Goal: Task Accomplishment & Management: Use online tool/utility

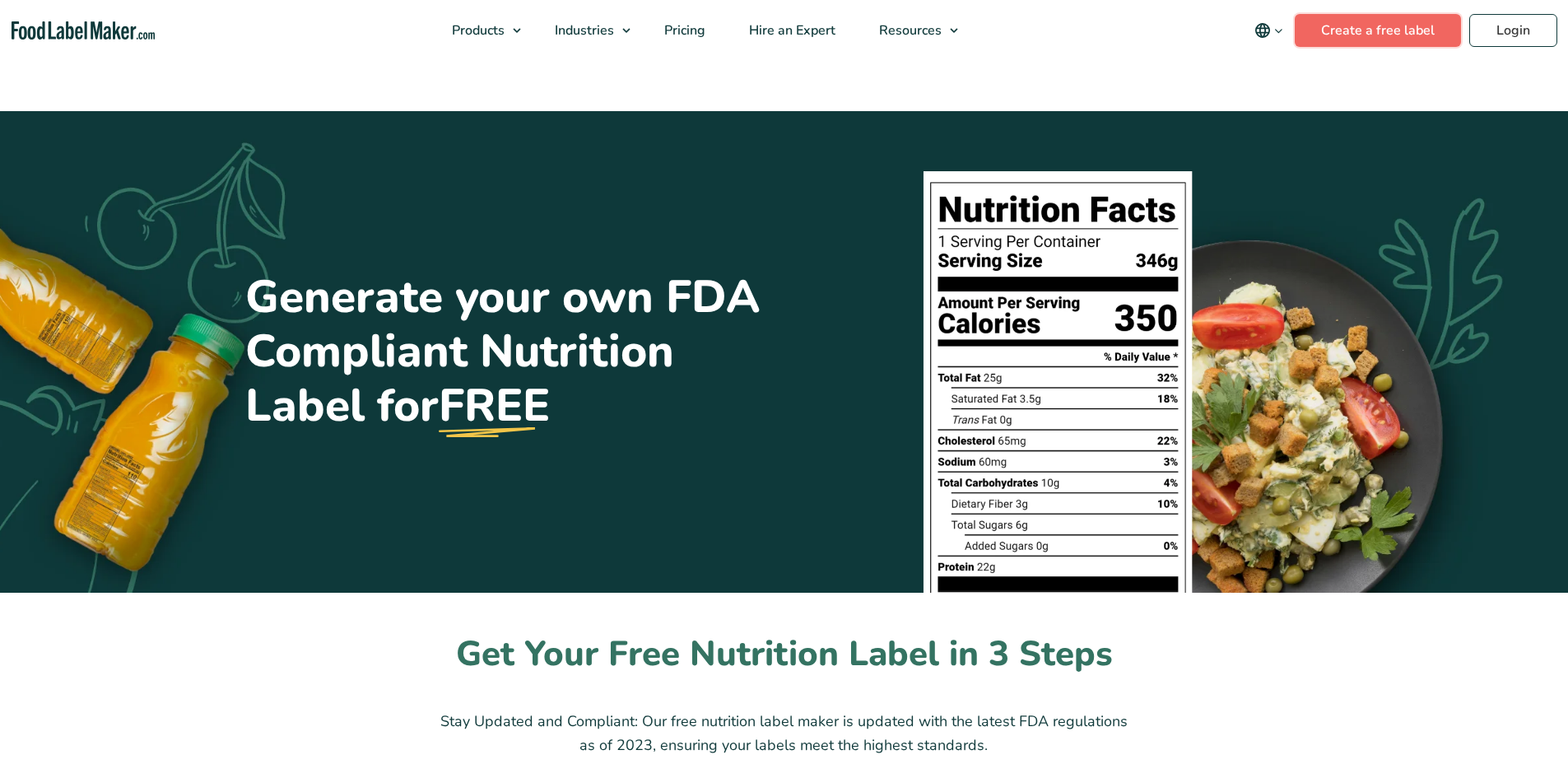
click at [1399, 42] on link "Create a free label" at bounding box center [1378, 30] width 166 height 33
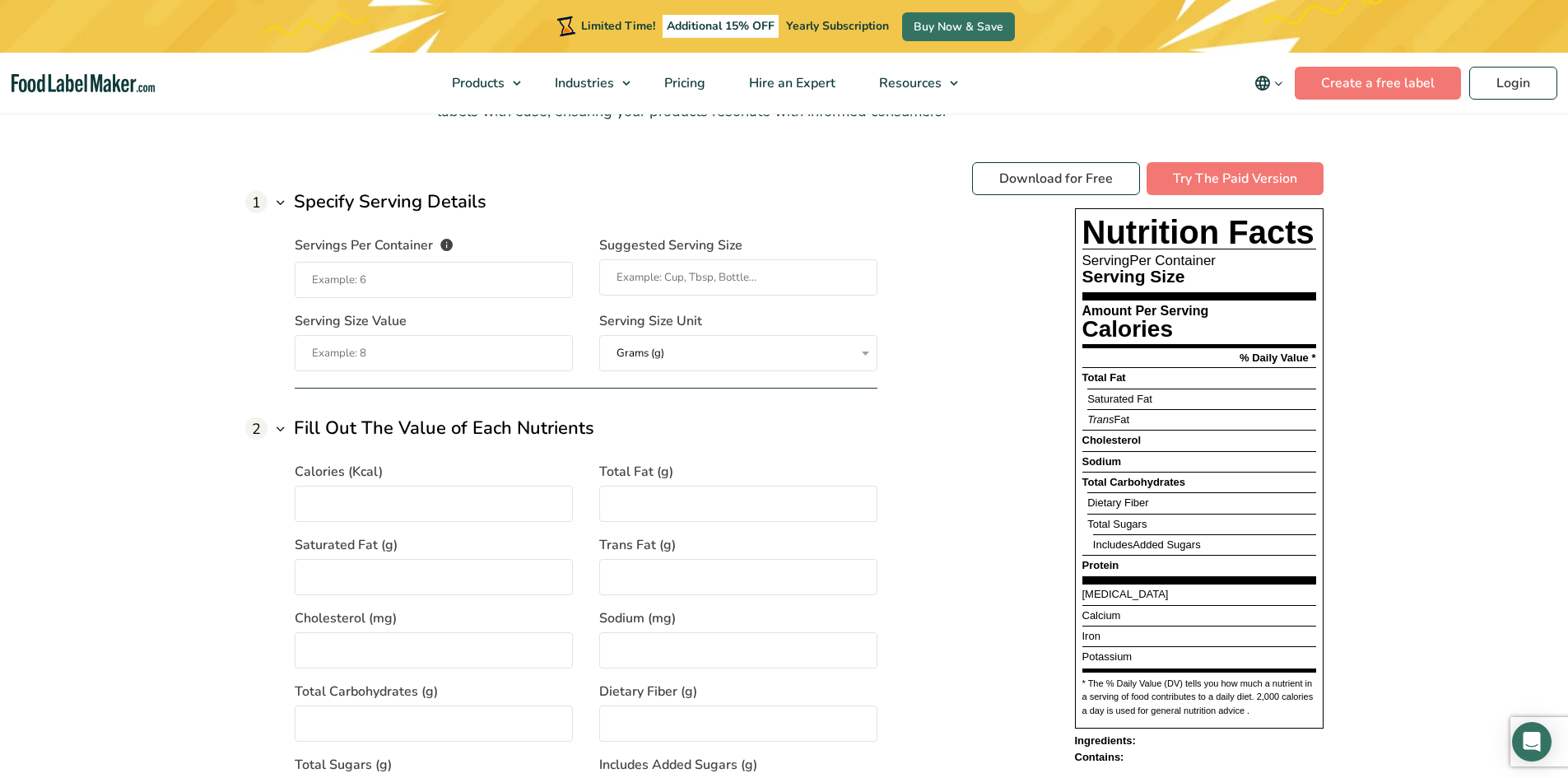
scroll to position [1234, 0]
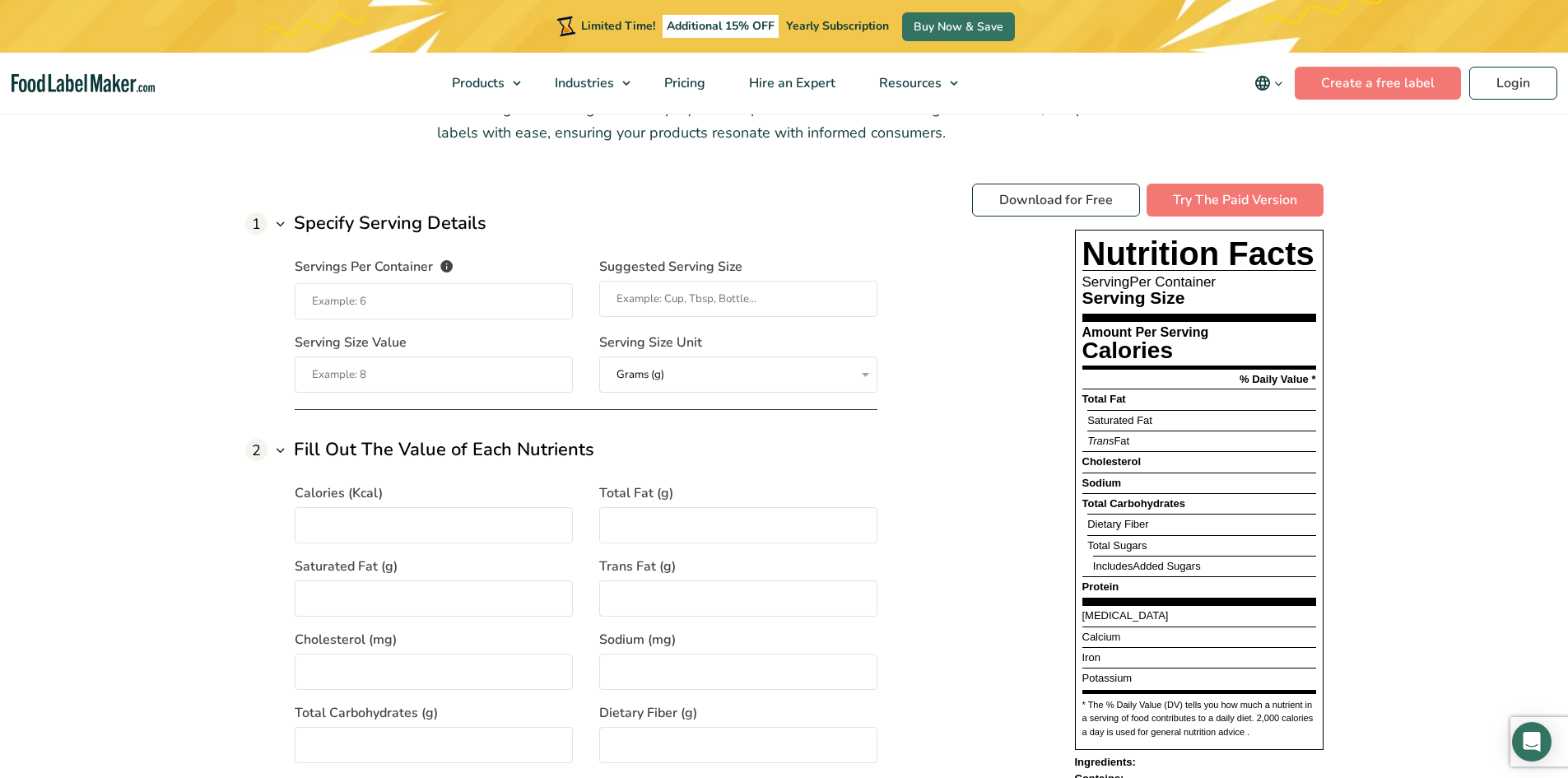
click at [442, 313] on input "Servings Per Container The number of servings that each package of your product…" at bounding box center [433, 301] width 278 height 36
type input "100"
click at [1260, 291] on div "Serving Size" at bounding box center [1199, 301] width 234 height 25
drag, startPoint x: 375, startPoint y: 308, endPoint x: 300, endPoint y: 307, distance: 75.0
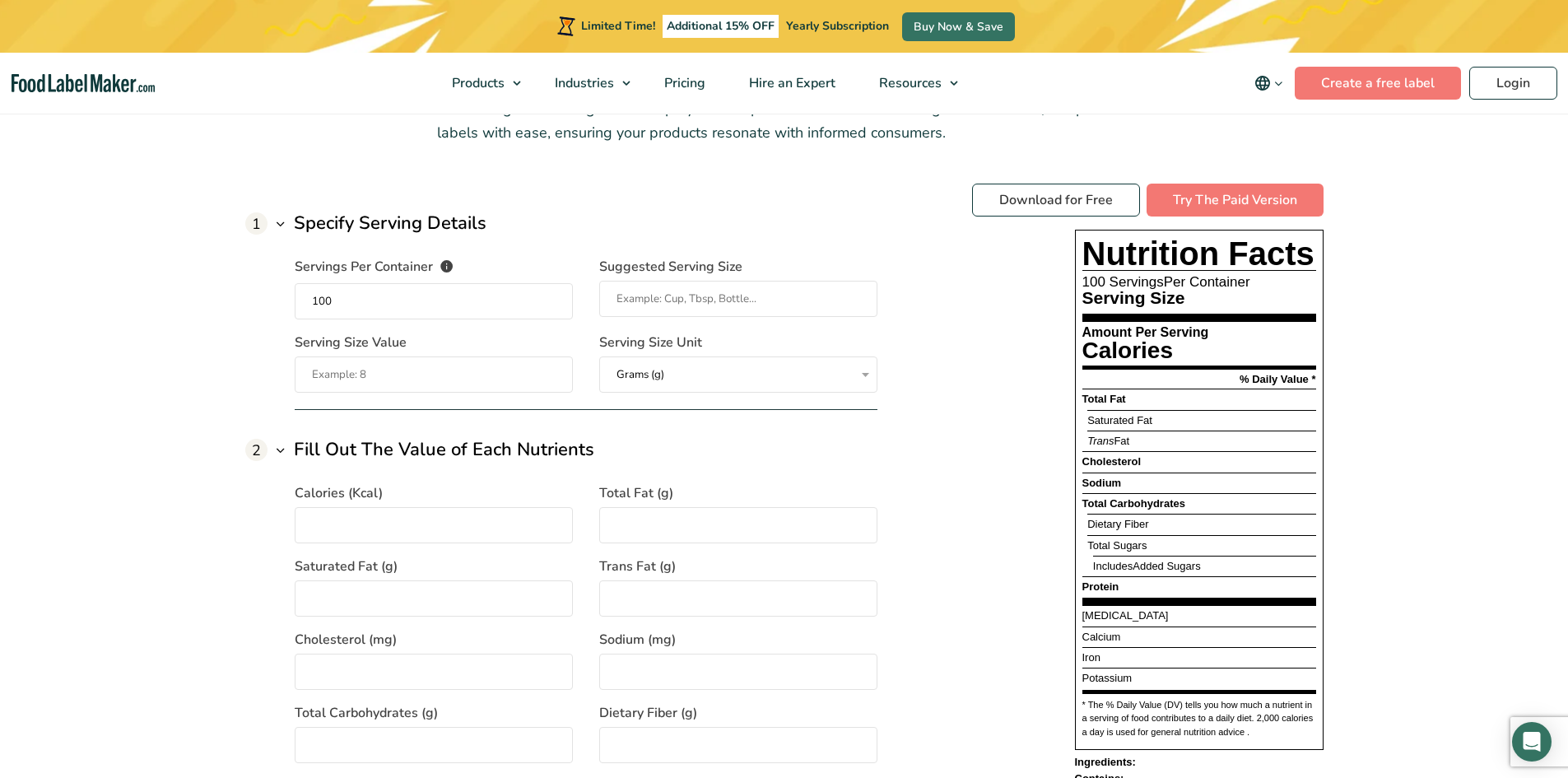
click at [300, 307] on input "100" at bounding box center [433, 301] width 278 height 36
click at [389, 390] on input "Serving Size Value" at bounding box center [433, 374] width 278 height 36
type input "100"
click at [712, 553] on div "Calories (Kcal) Total Fat (g) Saturated Fat (g) Trans Fat (g) Cholesterol (mg) …" at bounding box center [586, 687] width 583 height 446
click at [347, 535] on input "Calories (Kcal)" at bounding box center [433, 525] width 278 height 36
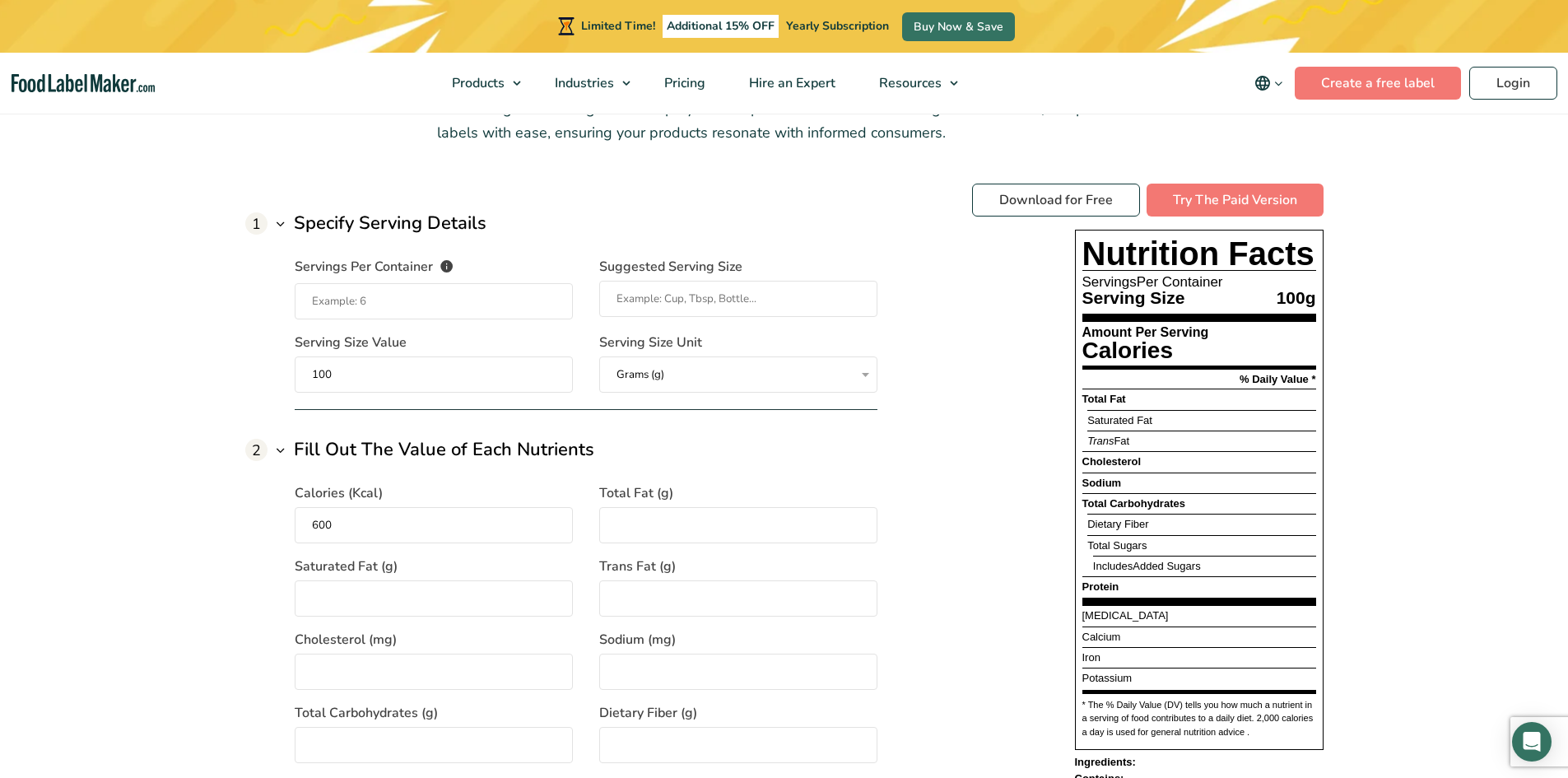
type input "600"
click at [712, 536] on input "Total Fat (g)" at bounding box center [738, 525] width 278 height 36
click at [351, 594] on input "Saturated Fat (g)" at bounding box center [433, 598] width 278 height 36
click at [332, 610] on input "47" at bounding box center [433, 598] width 278 height 36
click at [316, 625] on div "Calories (Kcal) 600 Total Fat (g) Saturated Fat (g) 47 Trans Fat (g) Cholestero…" at bounding box center [586, 687] width 583 height 446
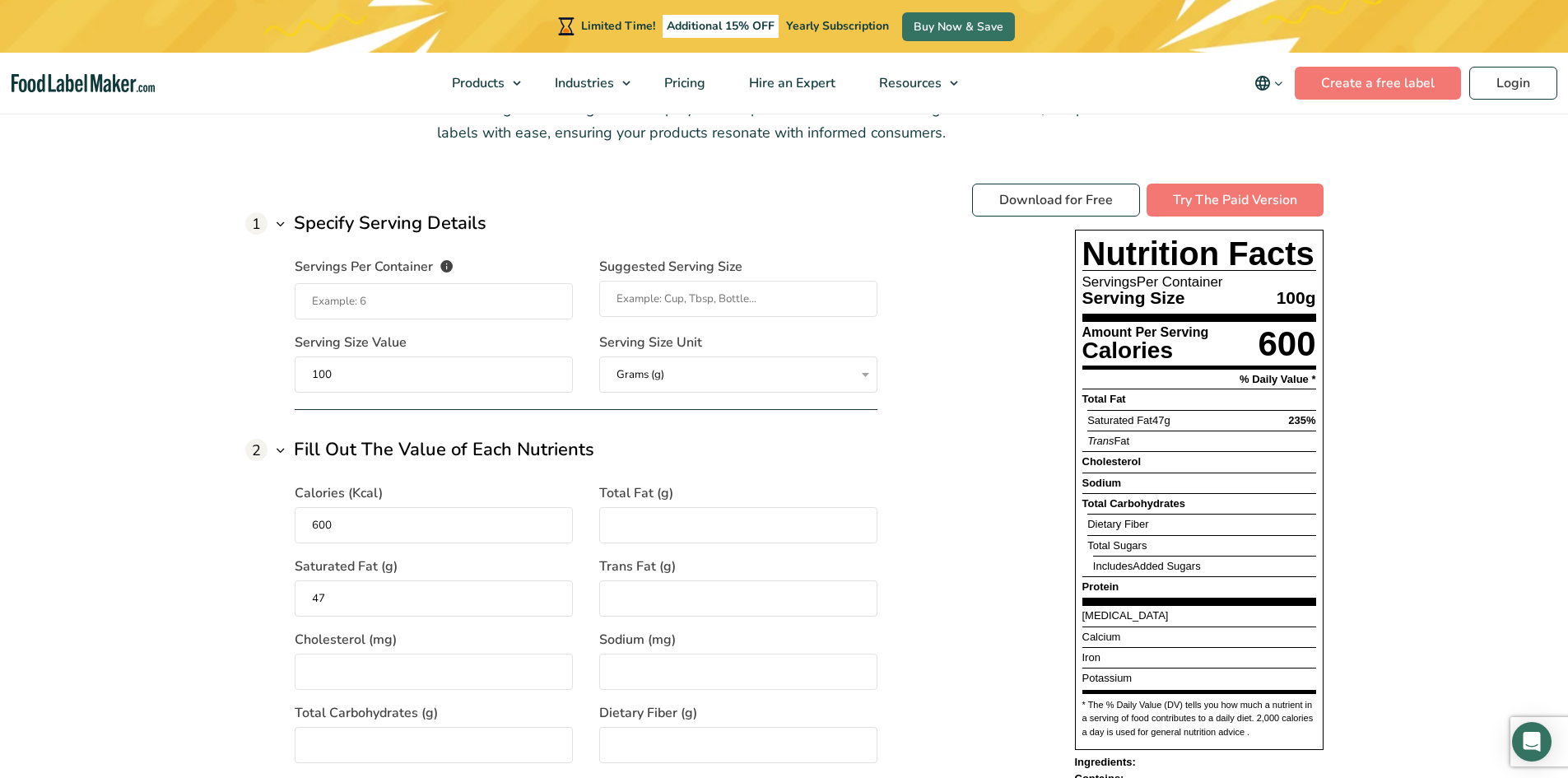
click at [340, 606] on input "47" at bounding box center [433, 598] width 278 height 36
type input "4"
click at [647, 526] on input "Total Fat (g)" at bounding box center [738, 525] width 278 height 36
type input "46.7"
click at [443, 603] on input "Saturated Fat (g)" at bounding box center [433, 598] width 278 height 36
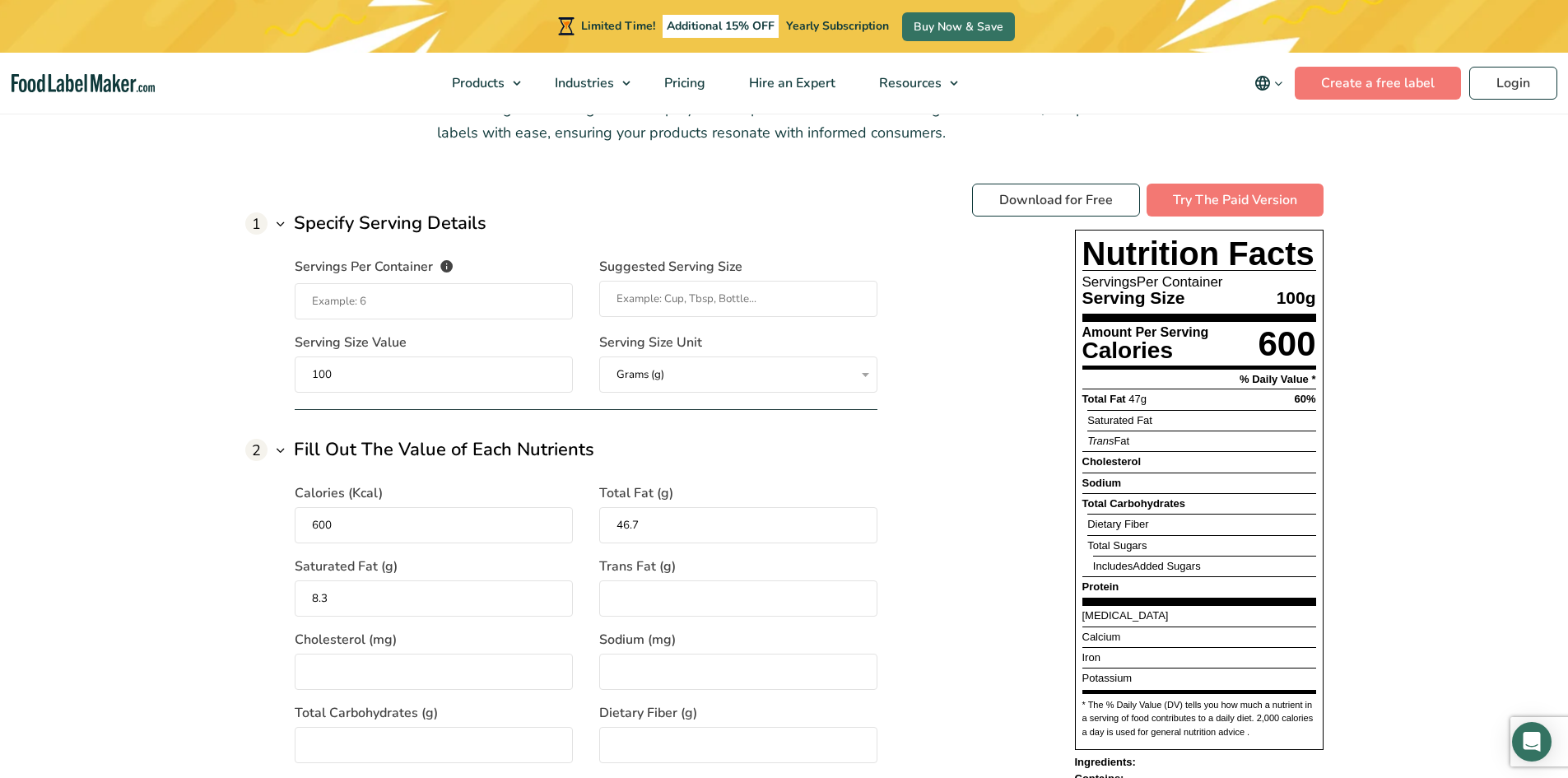
type input "8.3"
type input "0"
type input "17"
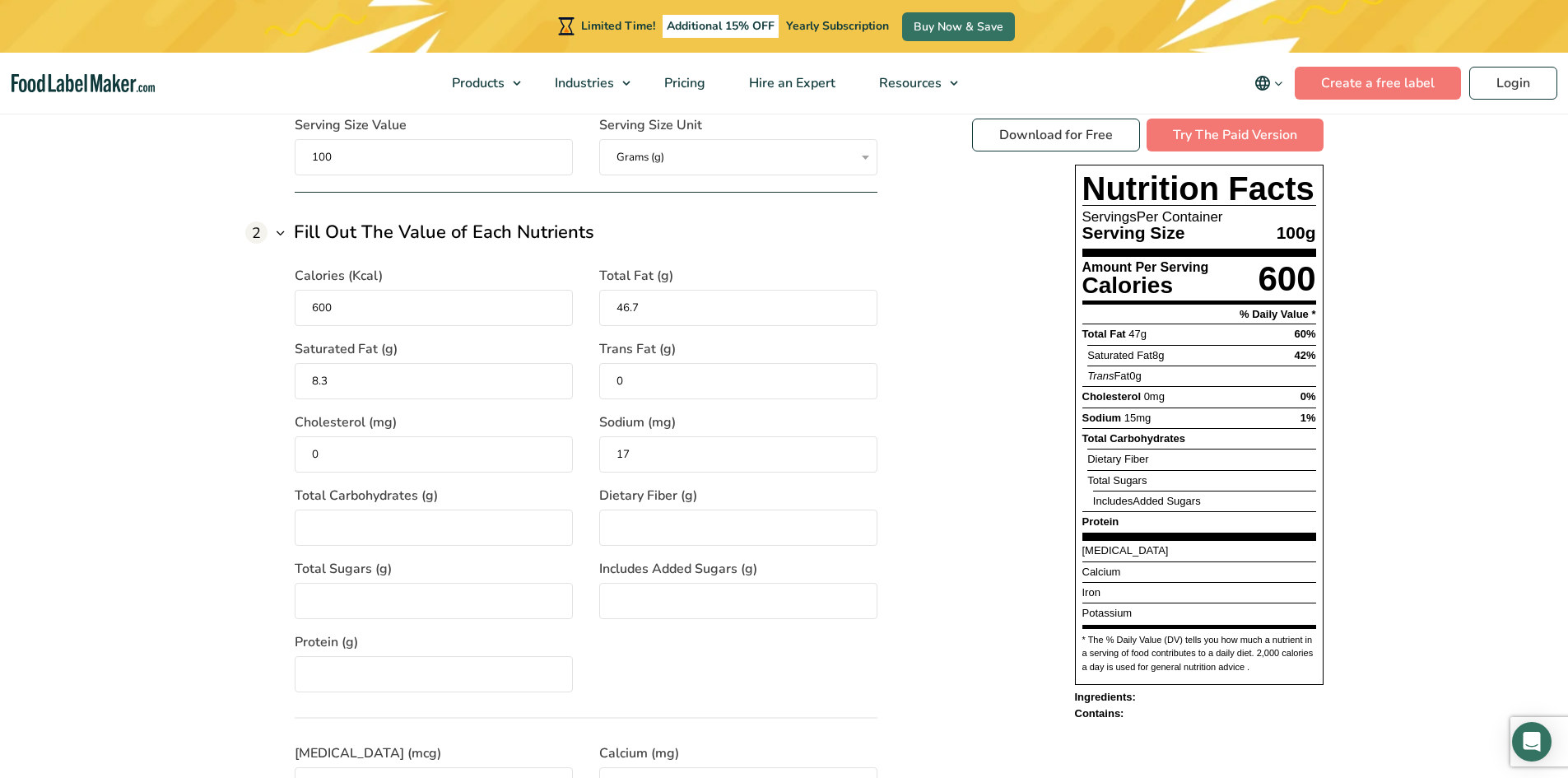
scroll to position [1481, 0]
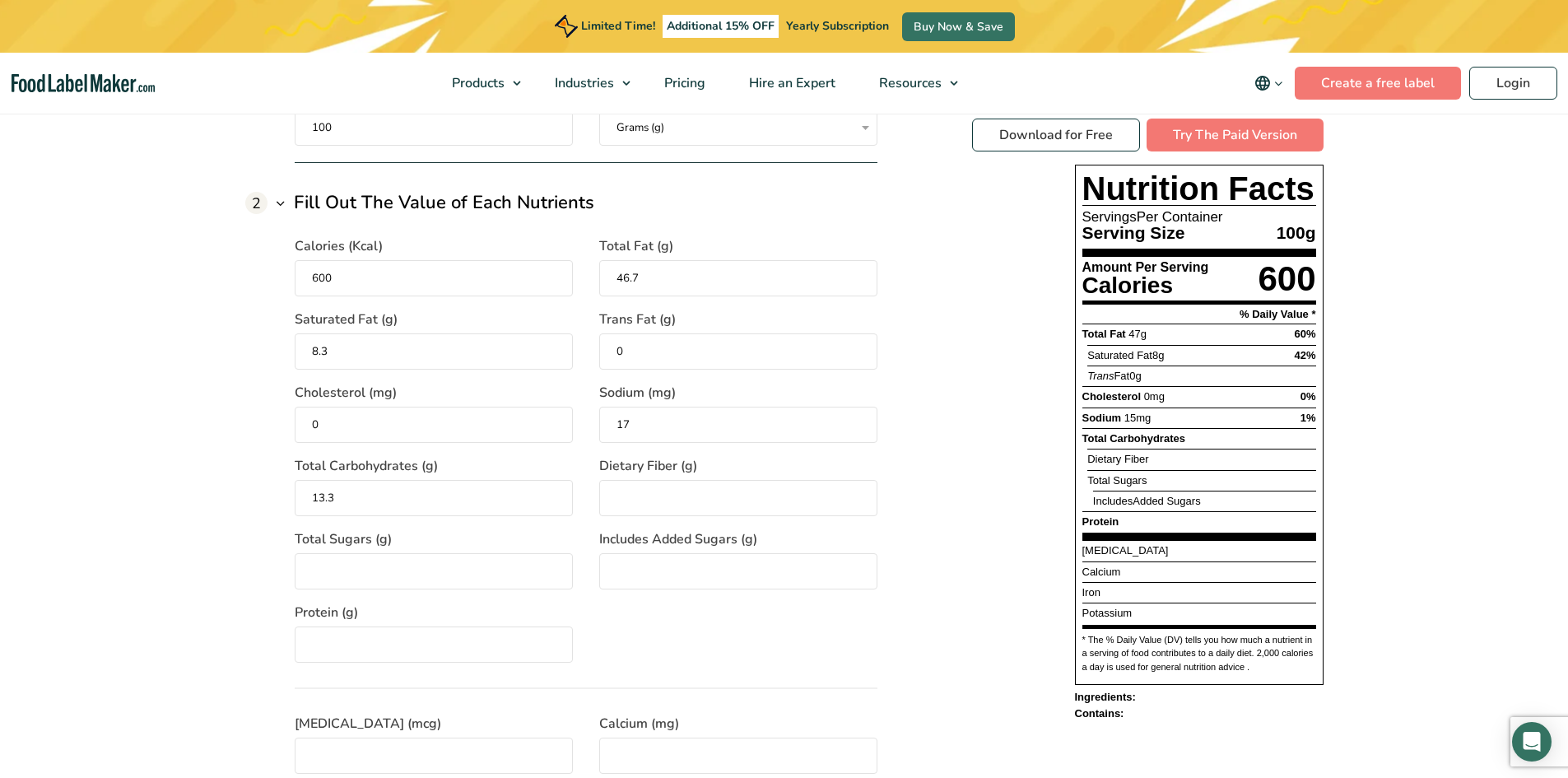
type input "13.3"
type input "3.3"
click at [343, 549] on span "Total Sugars (g)" at bounding box center [343, 538] width 97 height 20
click at [343, 553] on input "Total Sugars (g)" at bounding box center [433, 571] width 278 height 36
type input "0"
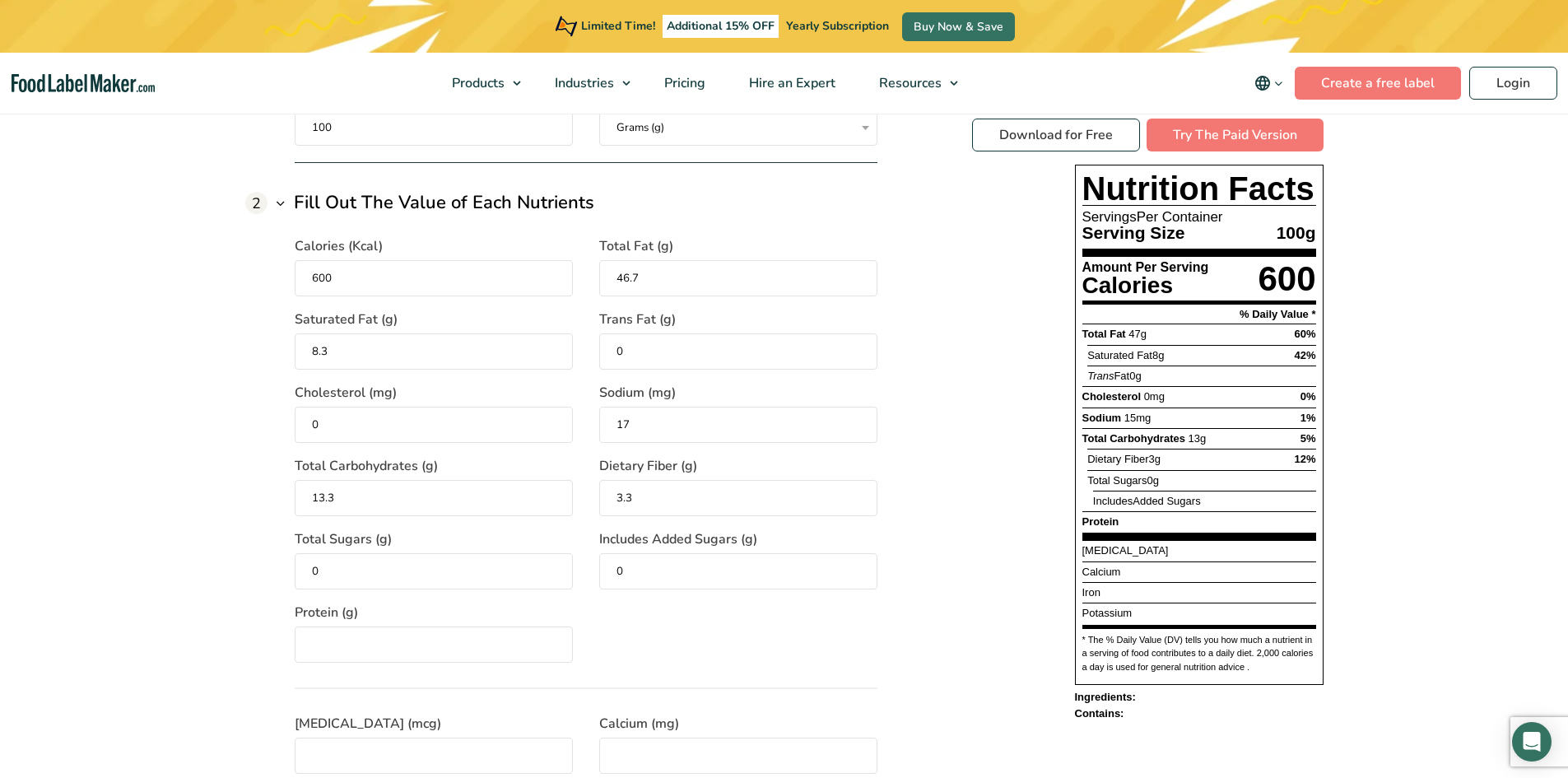
type input "0"
click at [535, 621] on label "Protein (g)" at bounding box center [433, 612] width 278 height 20
click at [535, 626] on input "Protein (g)" at bounding box center [433, 644] width 278 height 36
click at [365, 649] on input "Protein (g)" at bounding box center [433, 644] width 278 height 36
type input "23.3"
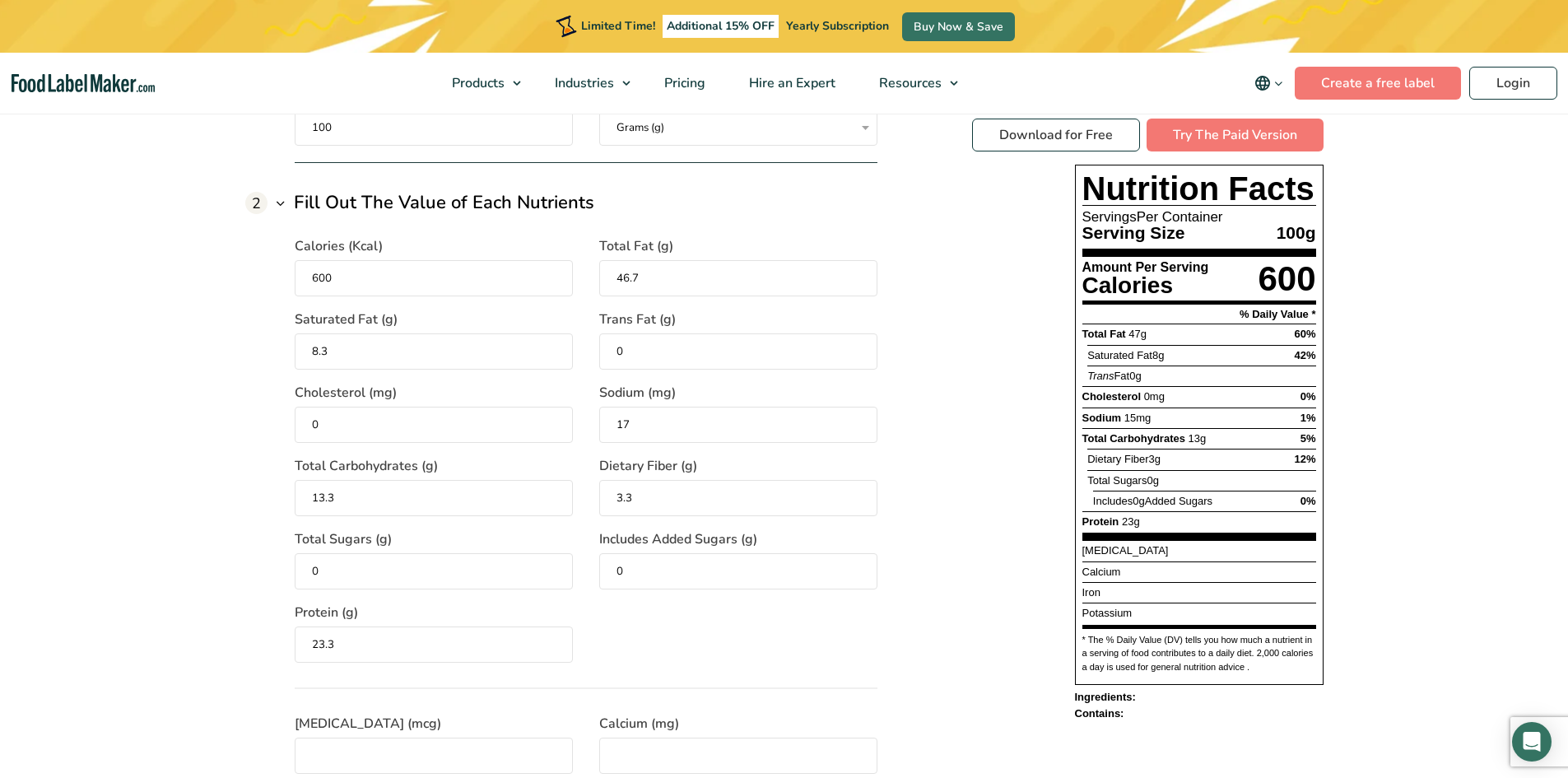
click at [669, 669] on div "Calories (Kcal) 600 Total Fat (g) 46.7 Saturated Fat (g) 8.3 Trans Fat (g) 0 Ch…" at bounding box center [586, 531] width 583 height 630
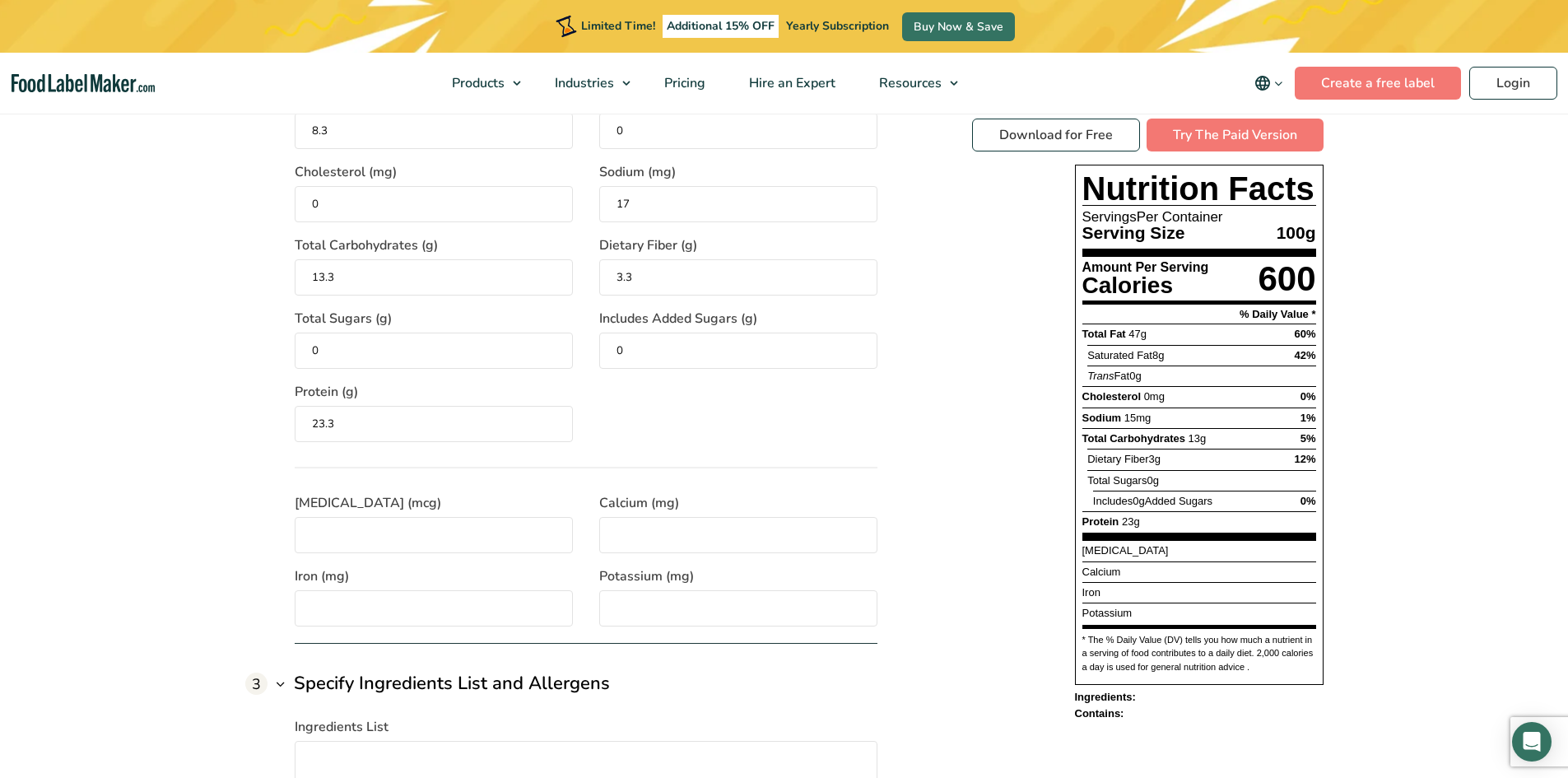
scroll to position [1728, 0]
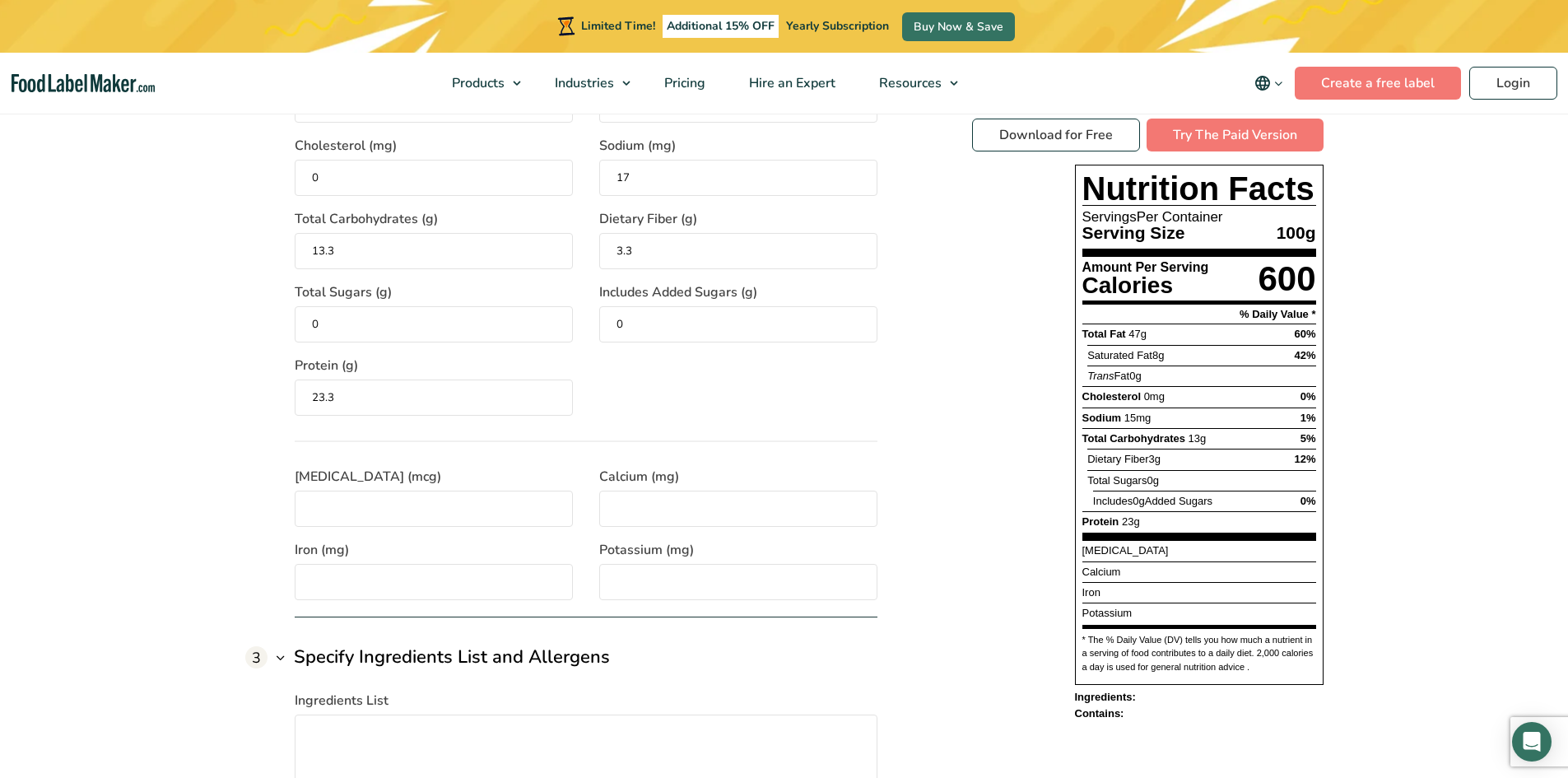
click at [448, 511] on input "[MEDICAL_DATA] (mcg)" at bounding box center [433, 509] width 278 height 36
type input "0"
type input "9"
type input "800"
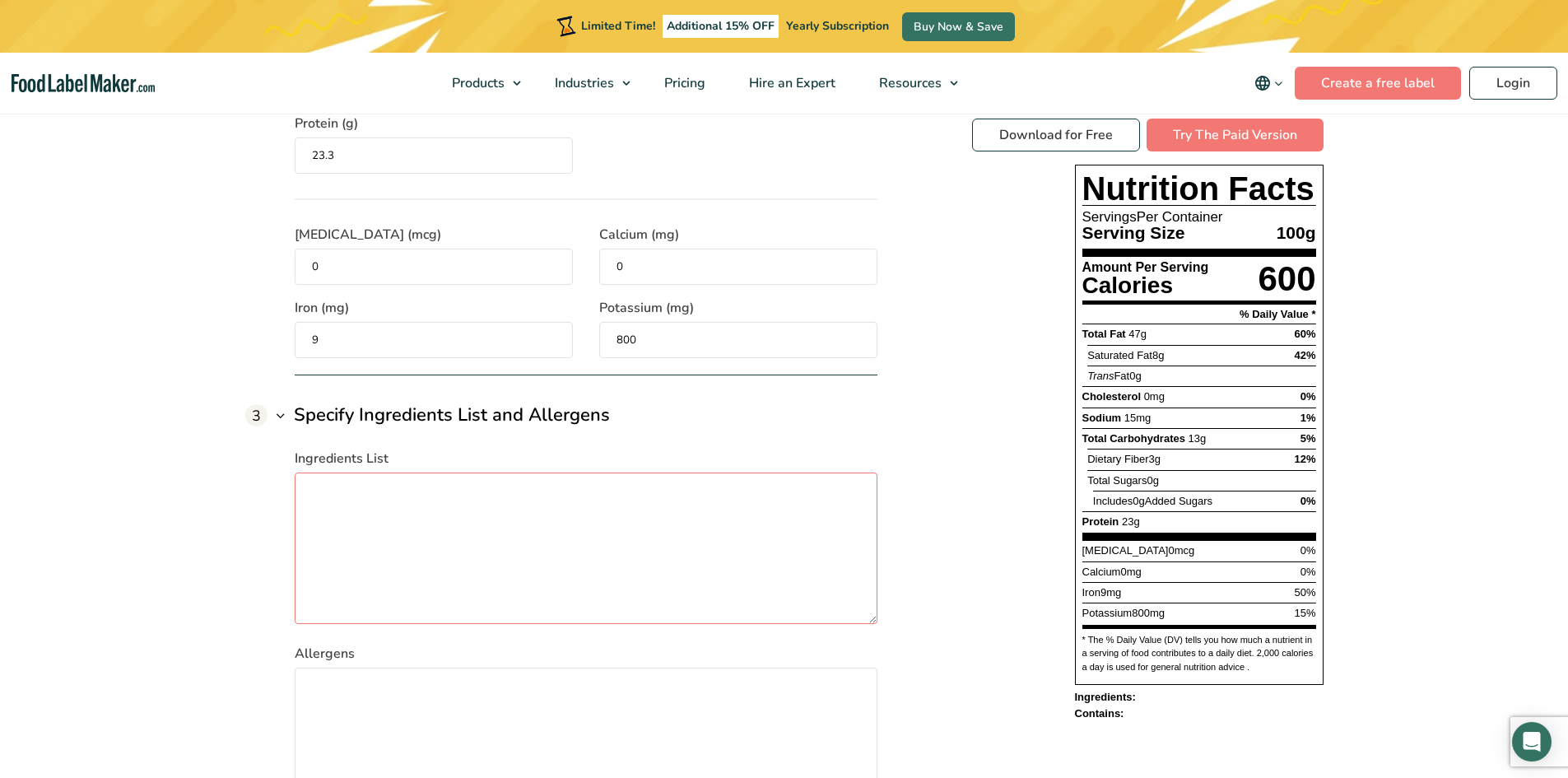
scroll to position [1975, 0]
type textarea "Raw Pumpkin Seeds"
click at [777, 705] on textarea "Allergens" at bounding box center [586, 738] width 583 height 151
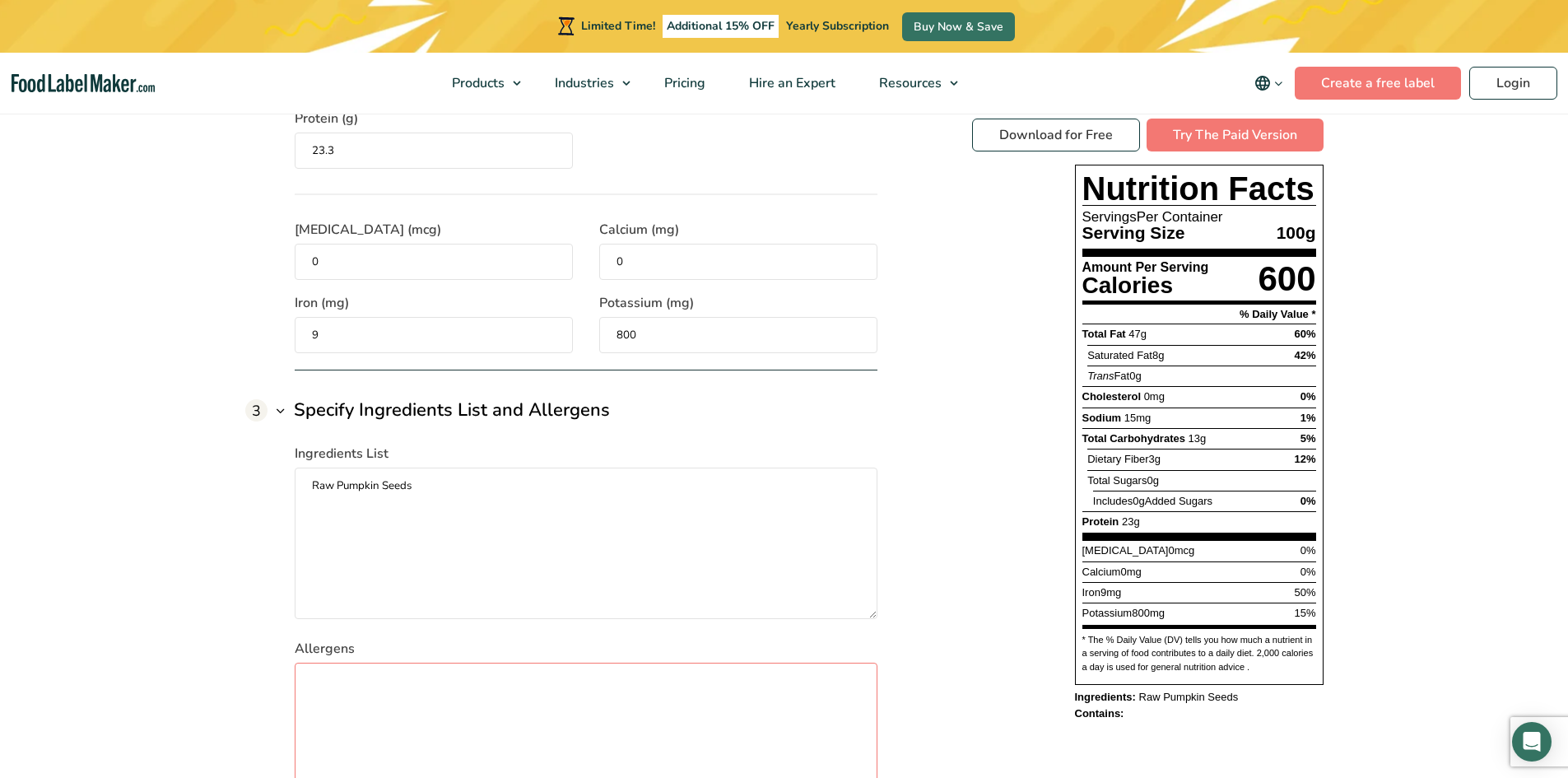
scroll to position [2057, 0]
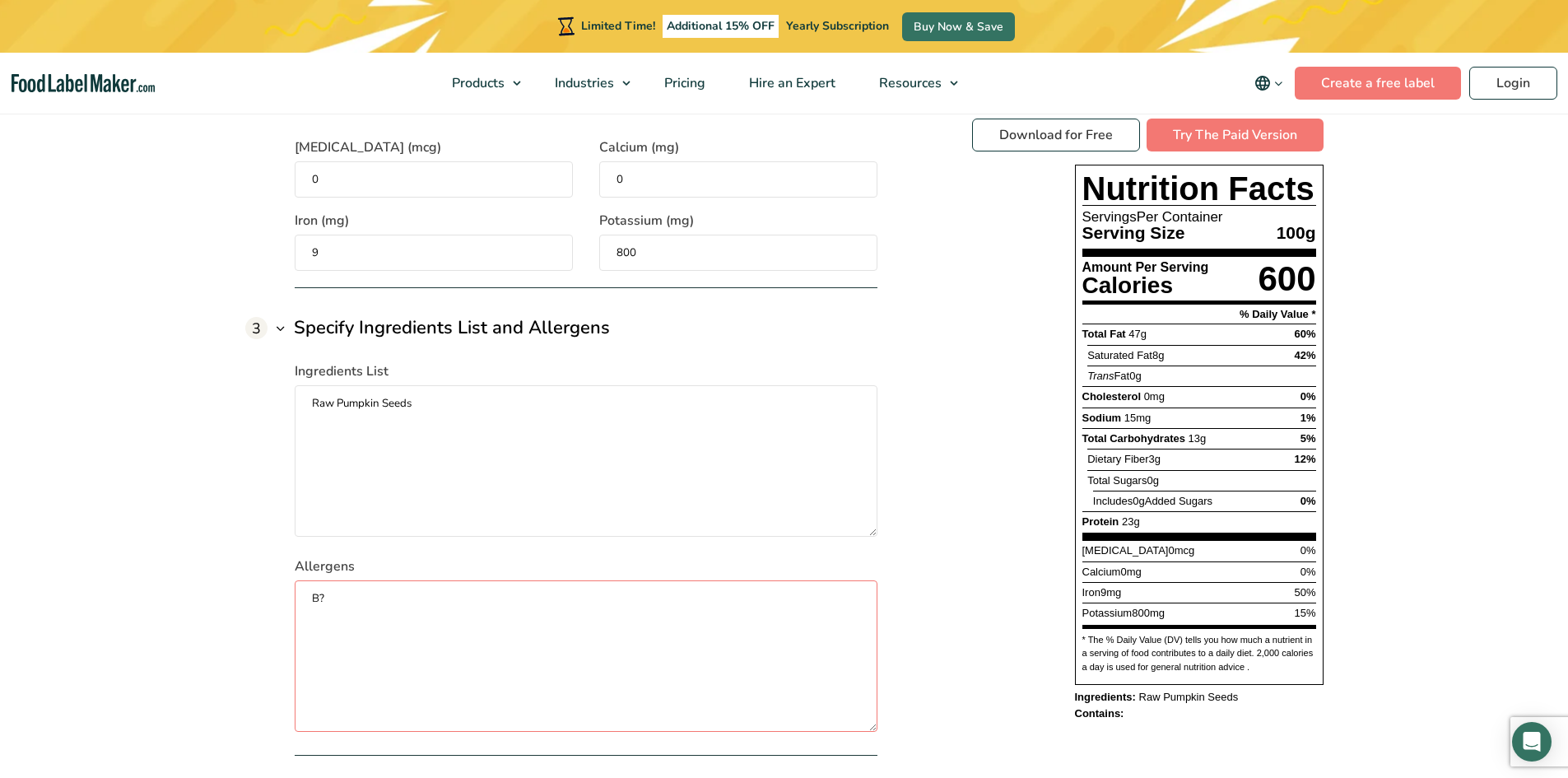
type textarea "B"
type textarea "N/A"
click at [1026, 656] on div "Download for Free Try The Paid Version Nutrition Facts Servings Per Container S…" at bounding box center [1148, 419] width 352 height 603
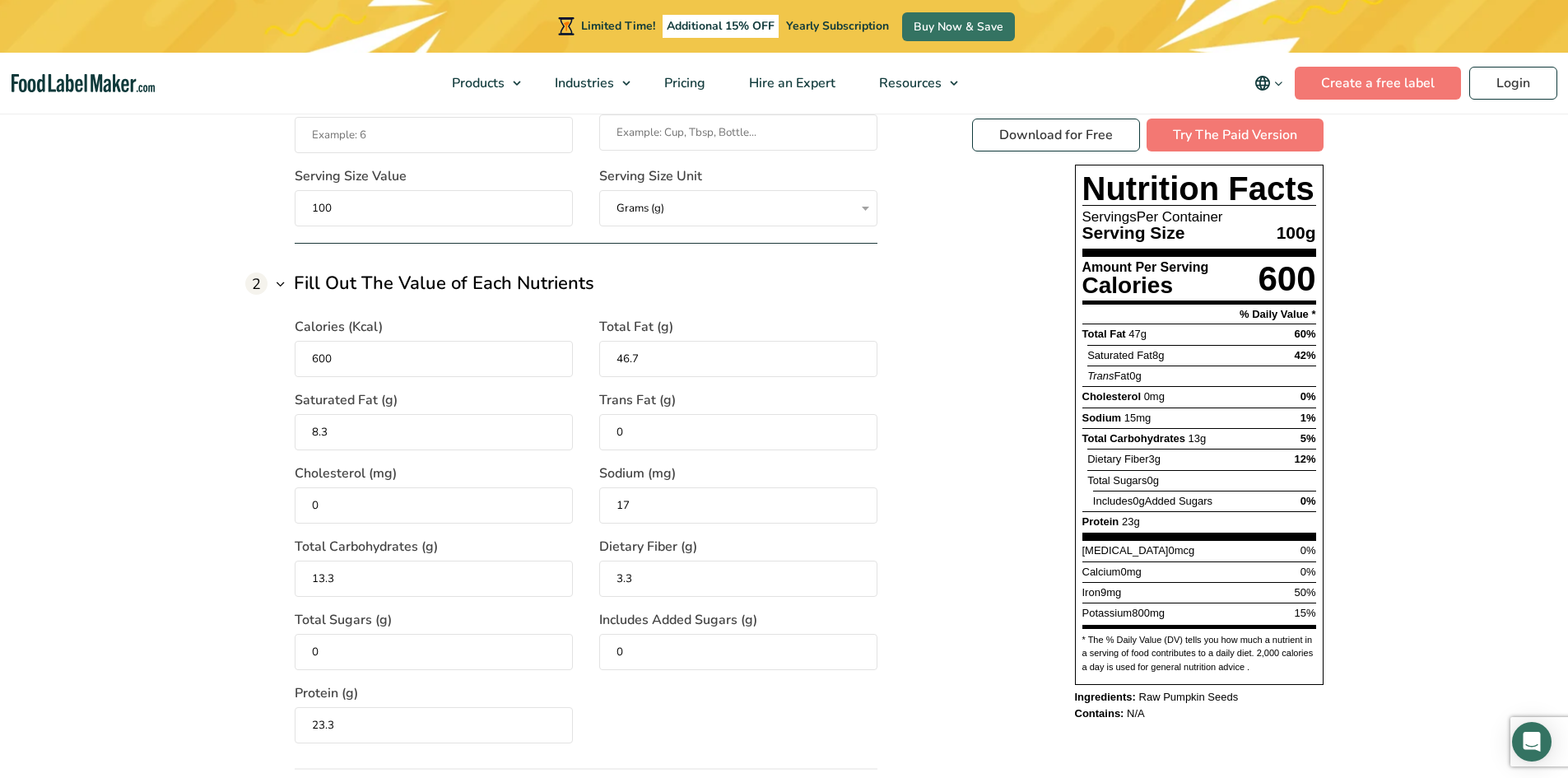
scroll to position [1316, 0]
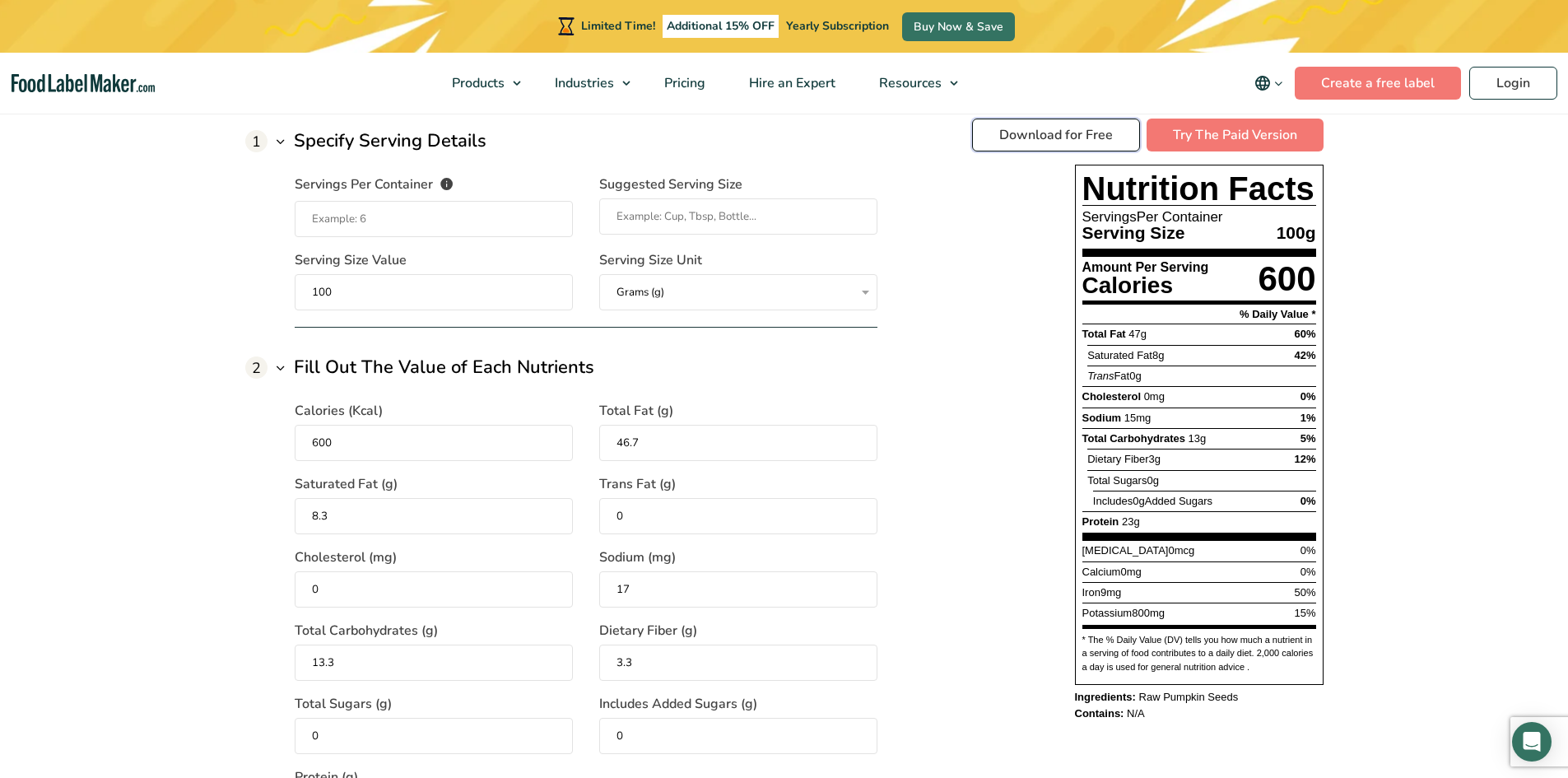
click at [1115, 134] on link "Download for Free" at bounding box center [1055, 135] width 168 height 33
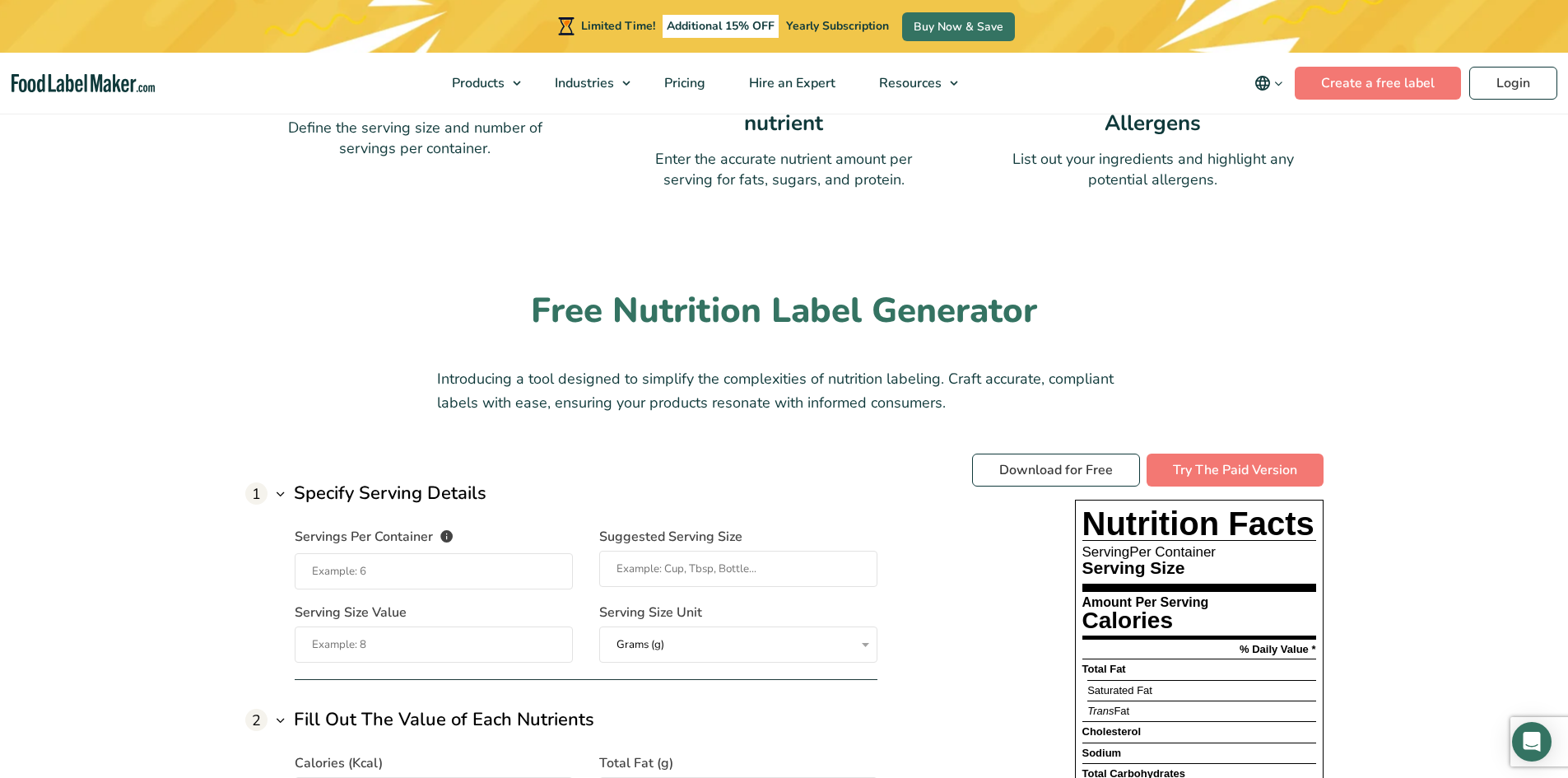
scroll to position [1152, 0]
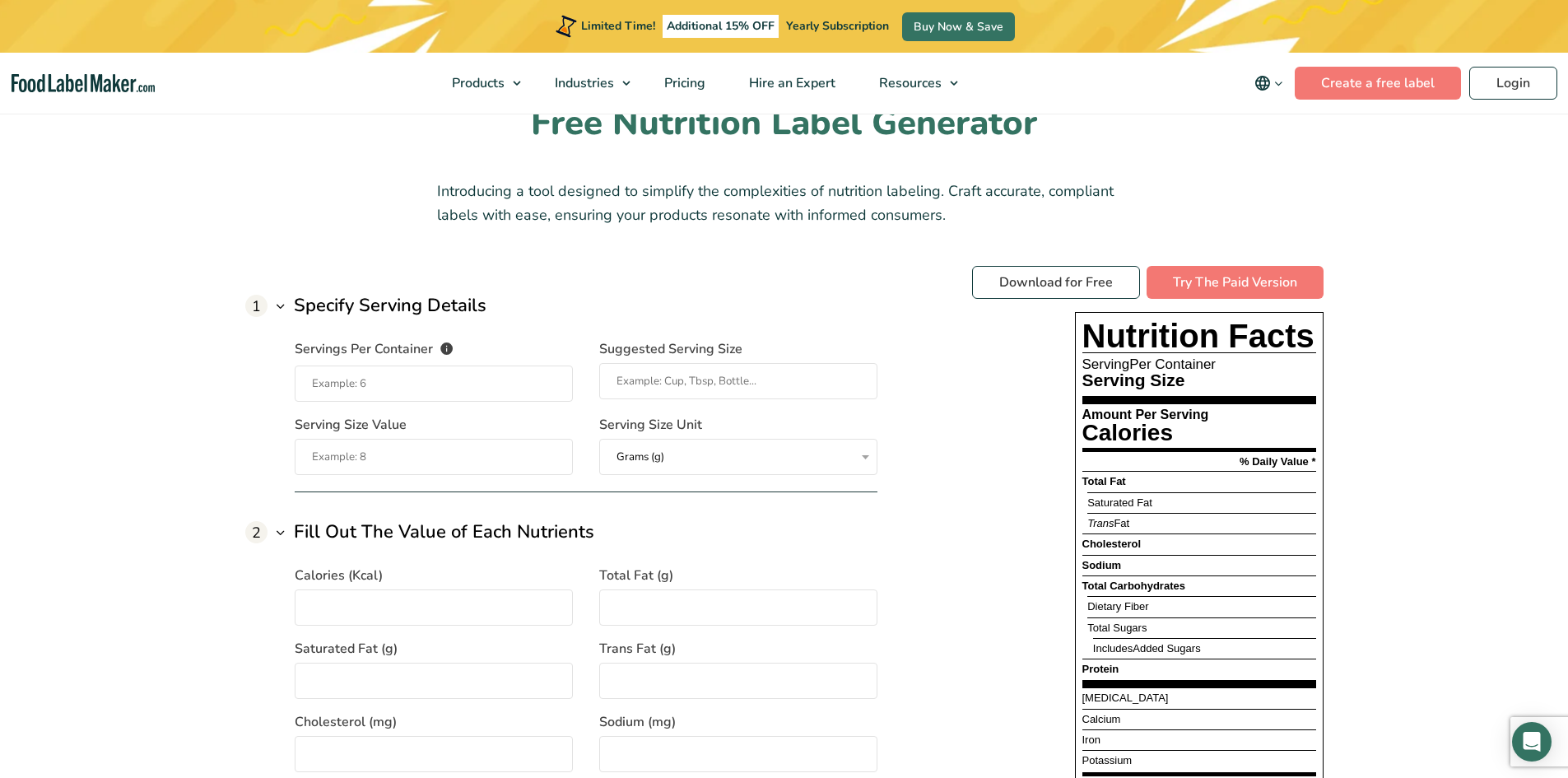
click at [431, 448] on input "Serving Size Value" at bounding box center [433, 457] width 278 height 36
type input "100"
click at [347, 609] on input "Calories (Kcal)" at bounding box center [433, 608] width 278 height 36
type input "39"
click at [464, 672] on input "Saturated Fat (g)" at bounding box center [433, 681] width 278 height 36
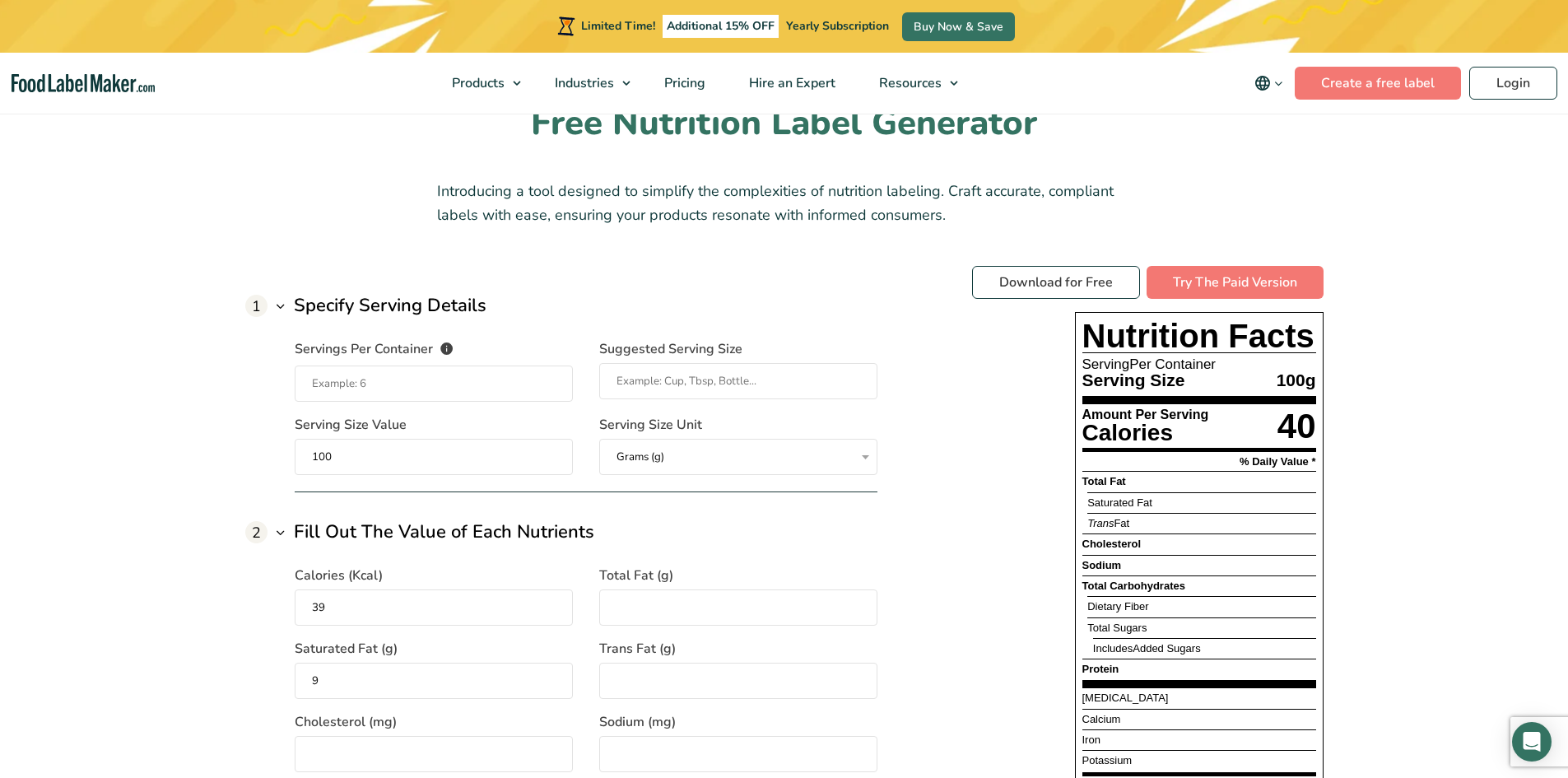
type input "9"
type input "0"
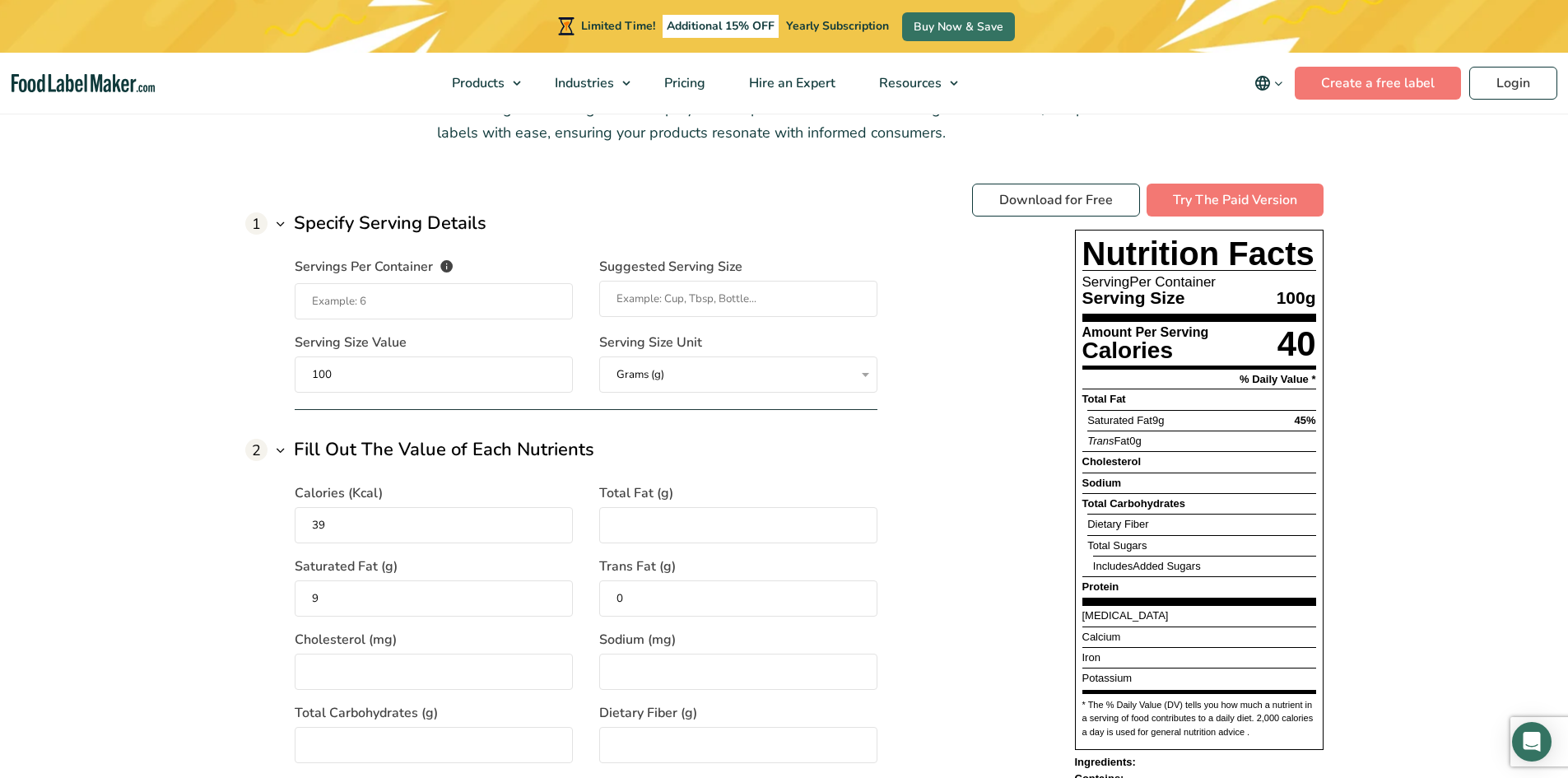
click at [685, 507] on input "Total Fat (g)" at bounding box center [738, 525] width 278 height 36
type input "39"
type input "0"
type input "870"
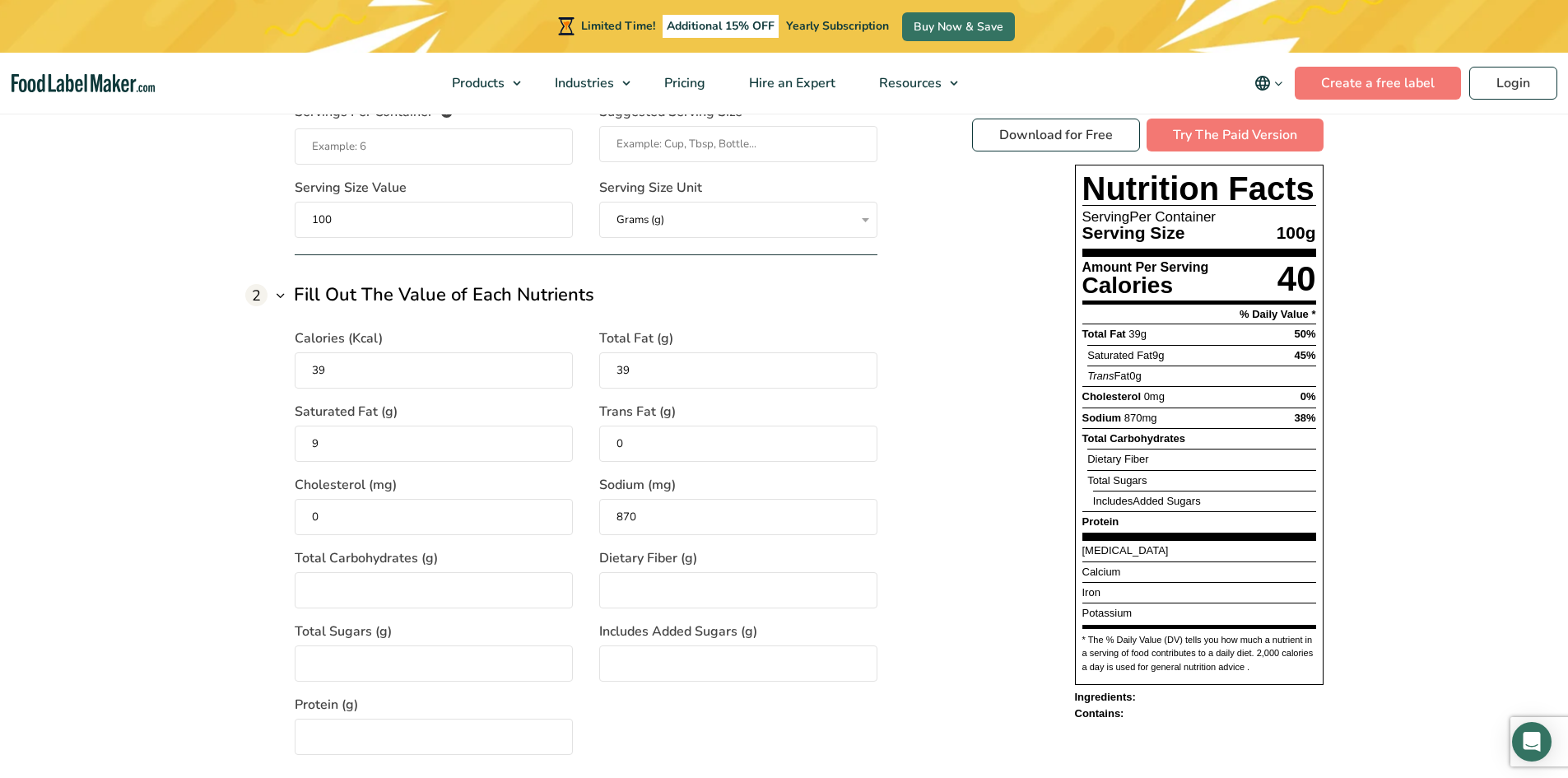
scroll to position [1399, 0]
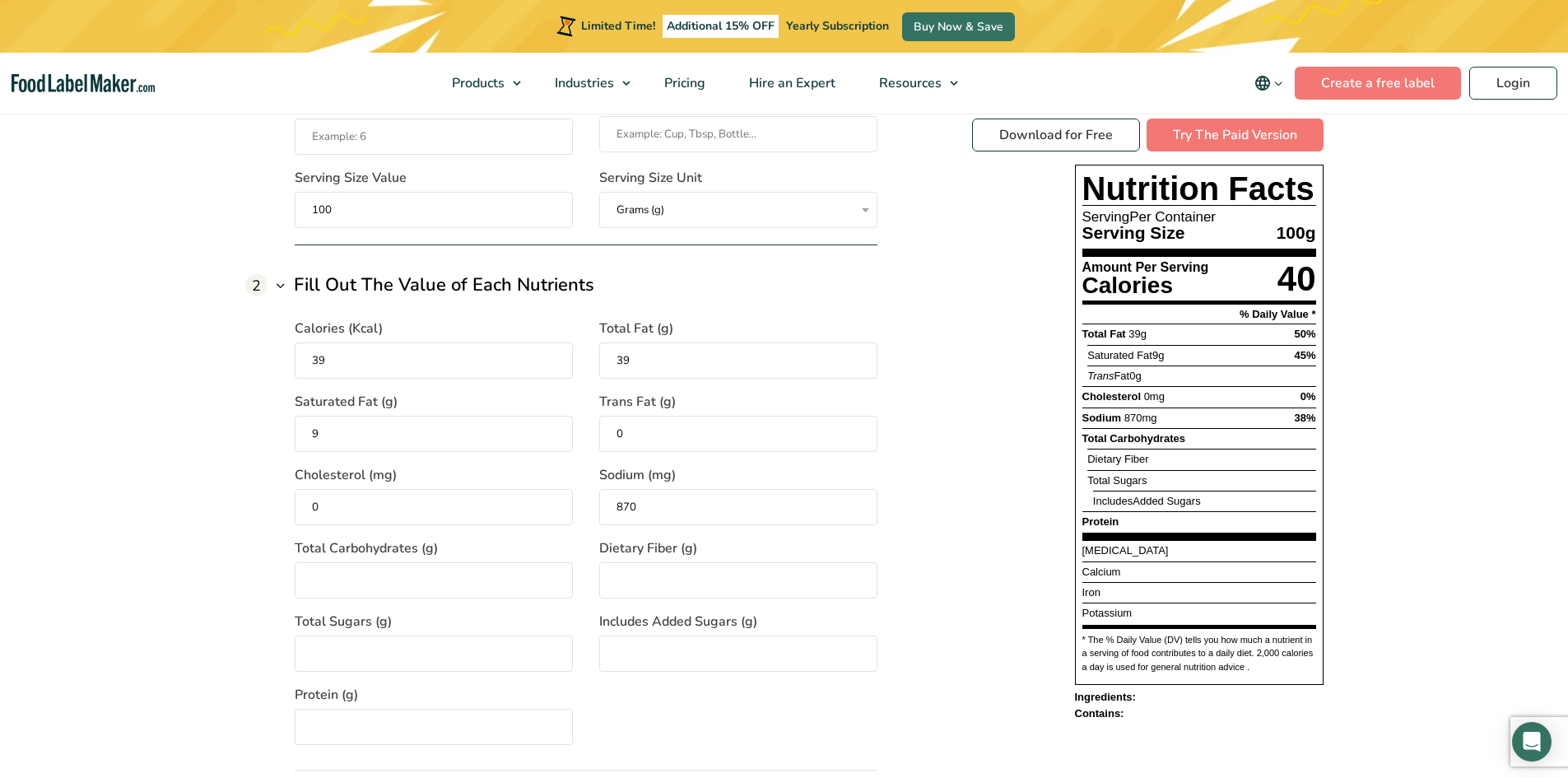
click at [381, 590] on input "Total Carbohydrates (g)" at bounding box center [433, 580] width 278 height 36
type input "12"
type input "4"
click at [337, 648] on input "Total Sugars (g)" at bounding box center [433, 654] width 278 height 36
type input "3"
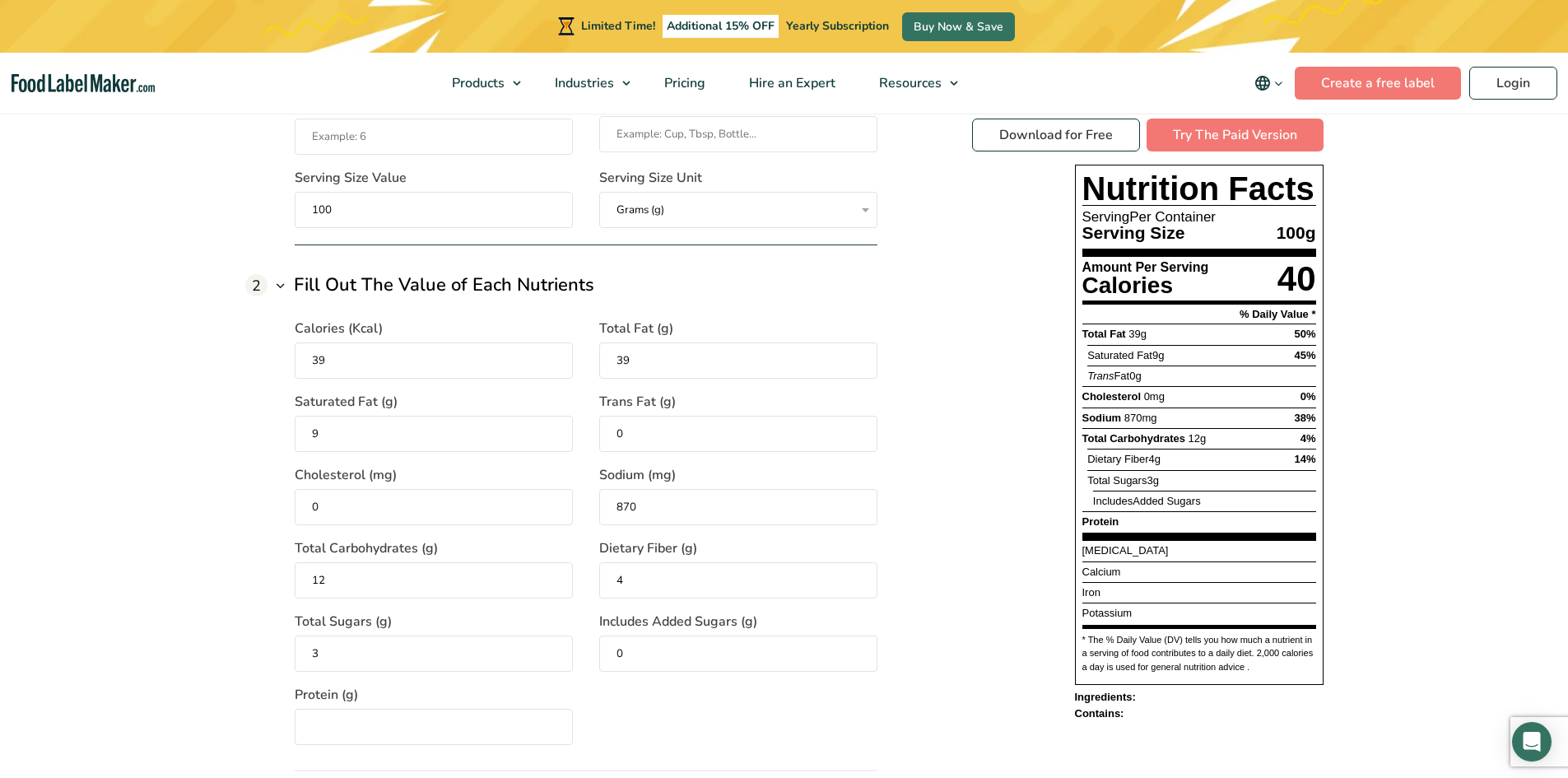
type input "0"
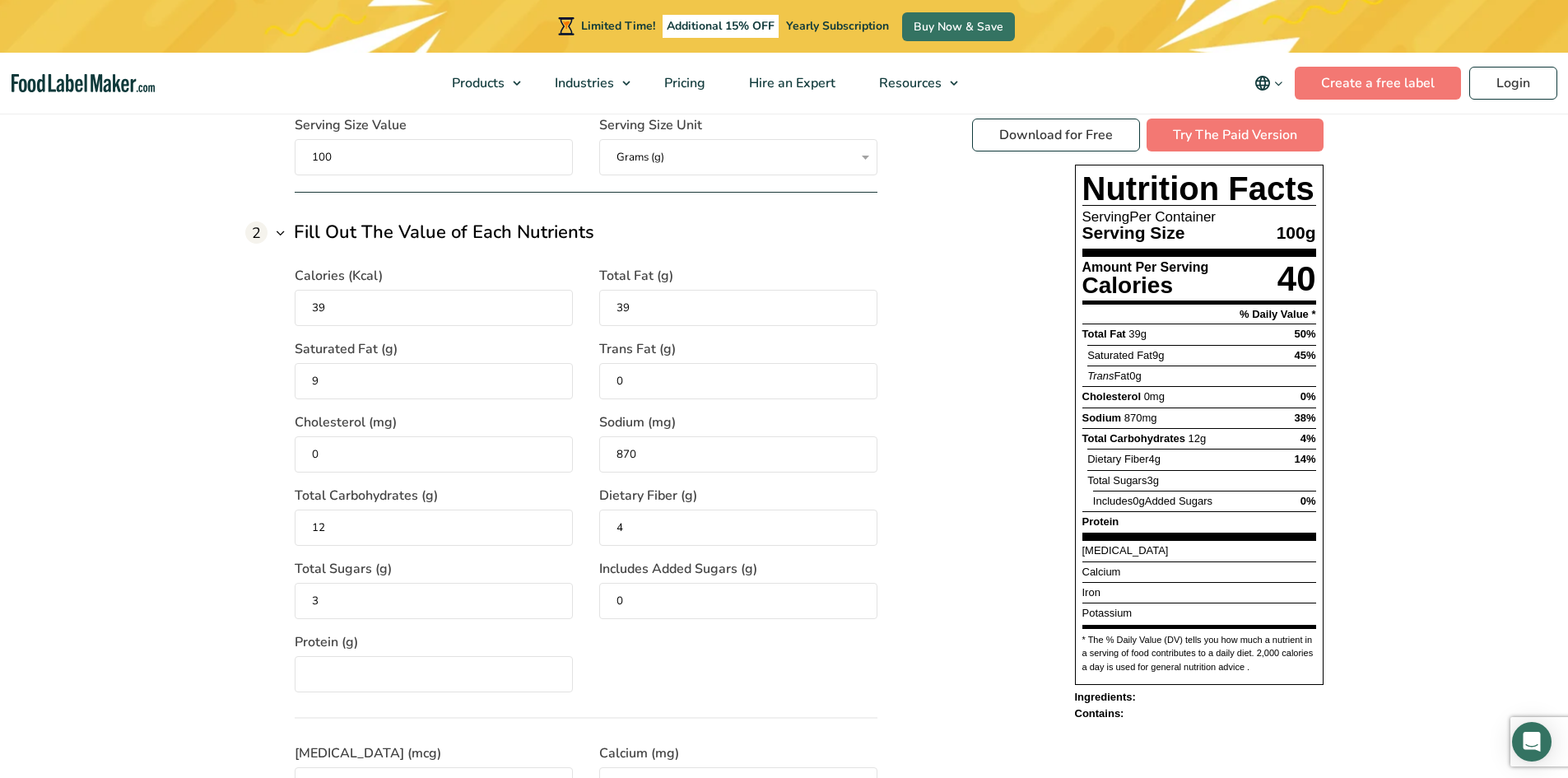
scroll to position [1481, 0]
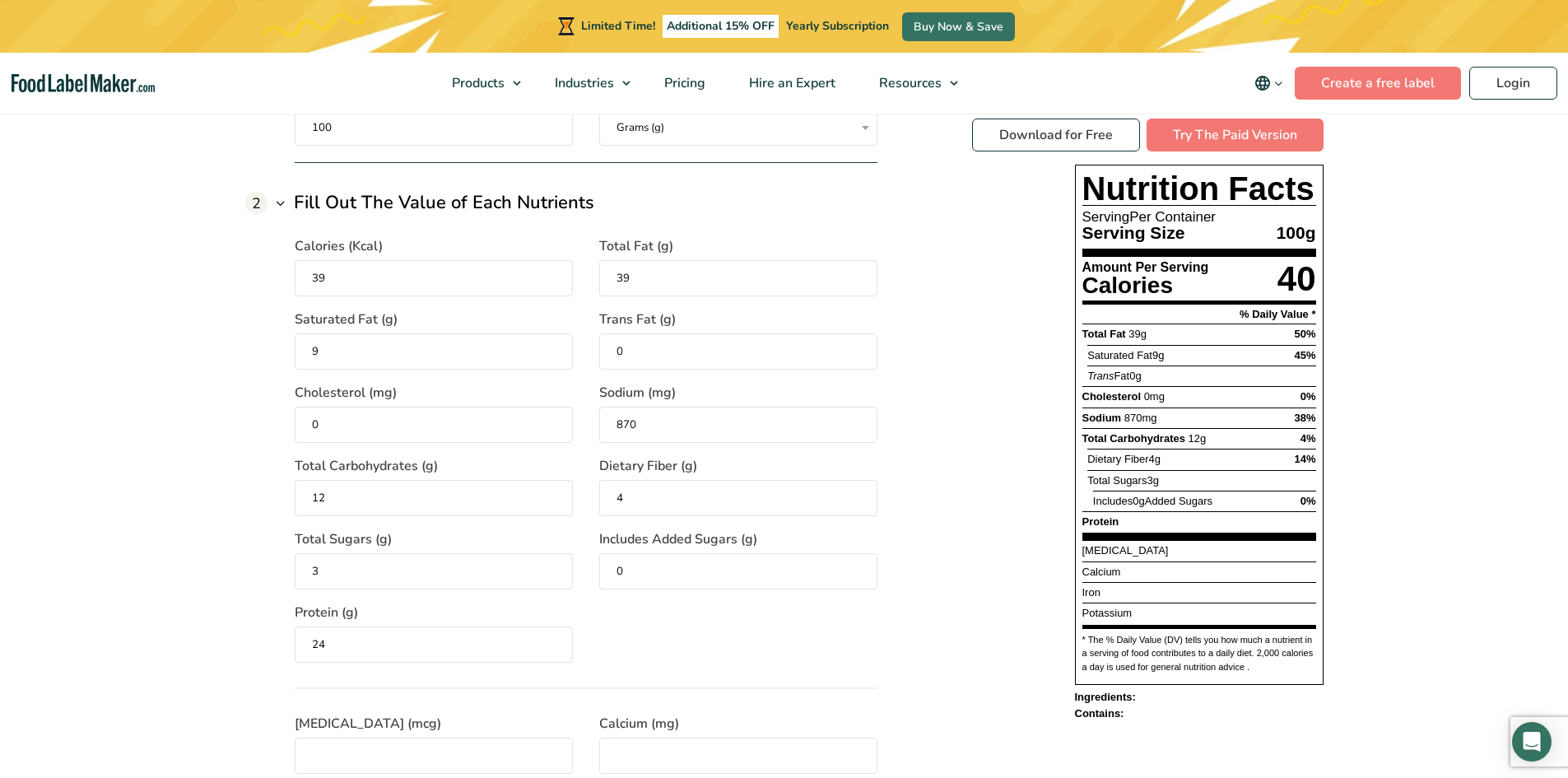
type input "24"
click at [697, 640] on div "Calories (Kcal) 39 Total Fat (g) 39 Saturated Fat (g) 9 Trans Fat (g) 0 Cholest…" at bounding box center [586, 439] width 583 height 446
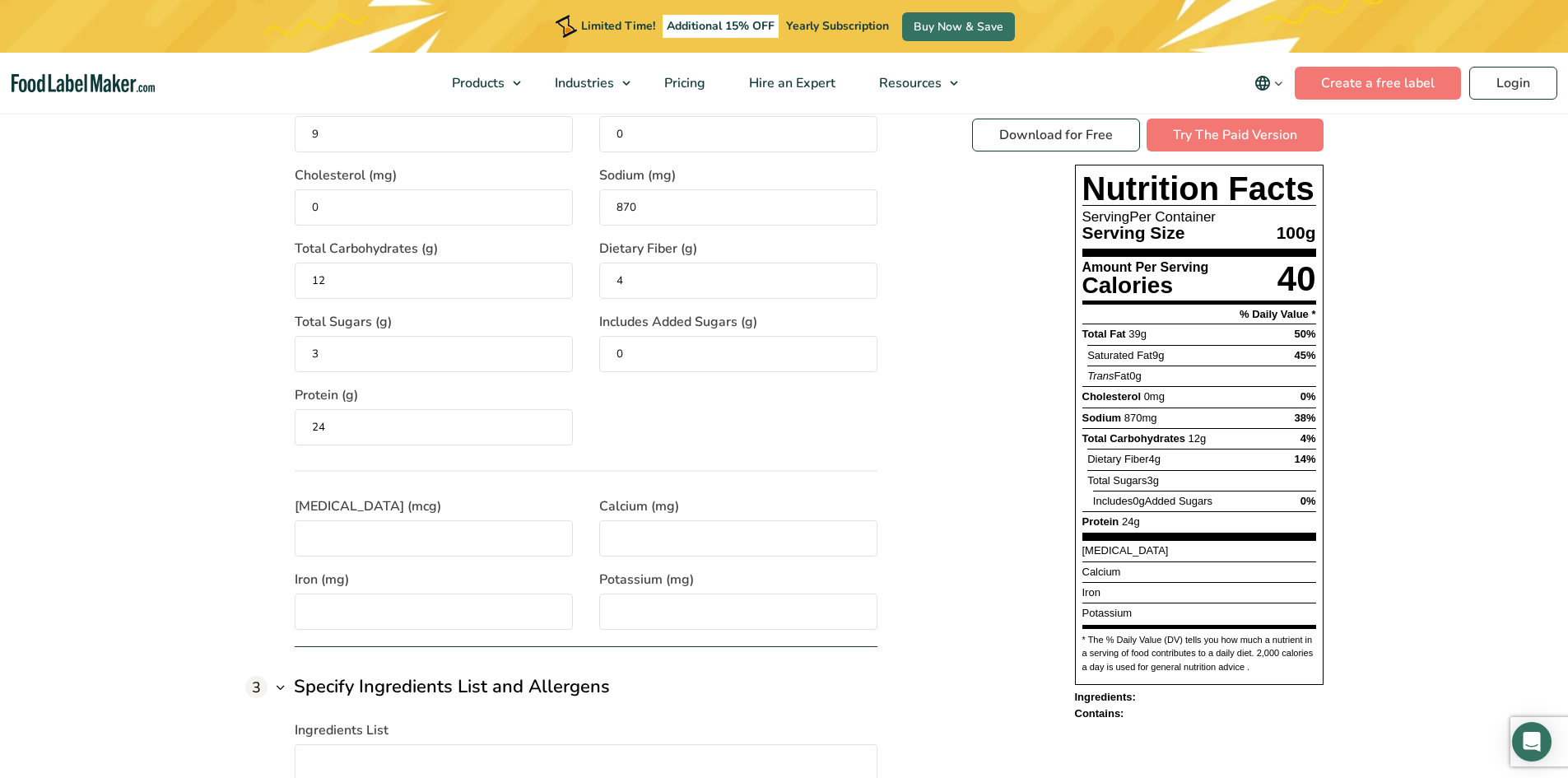
scroll to position [1728, 0]
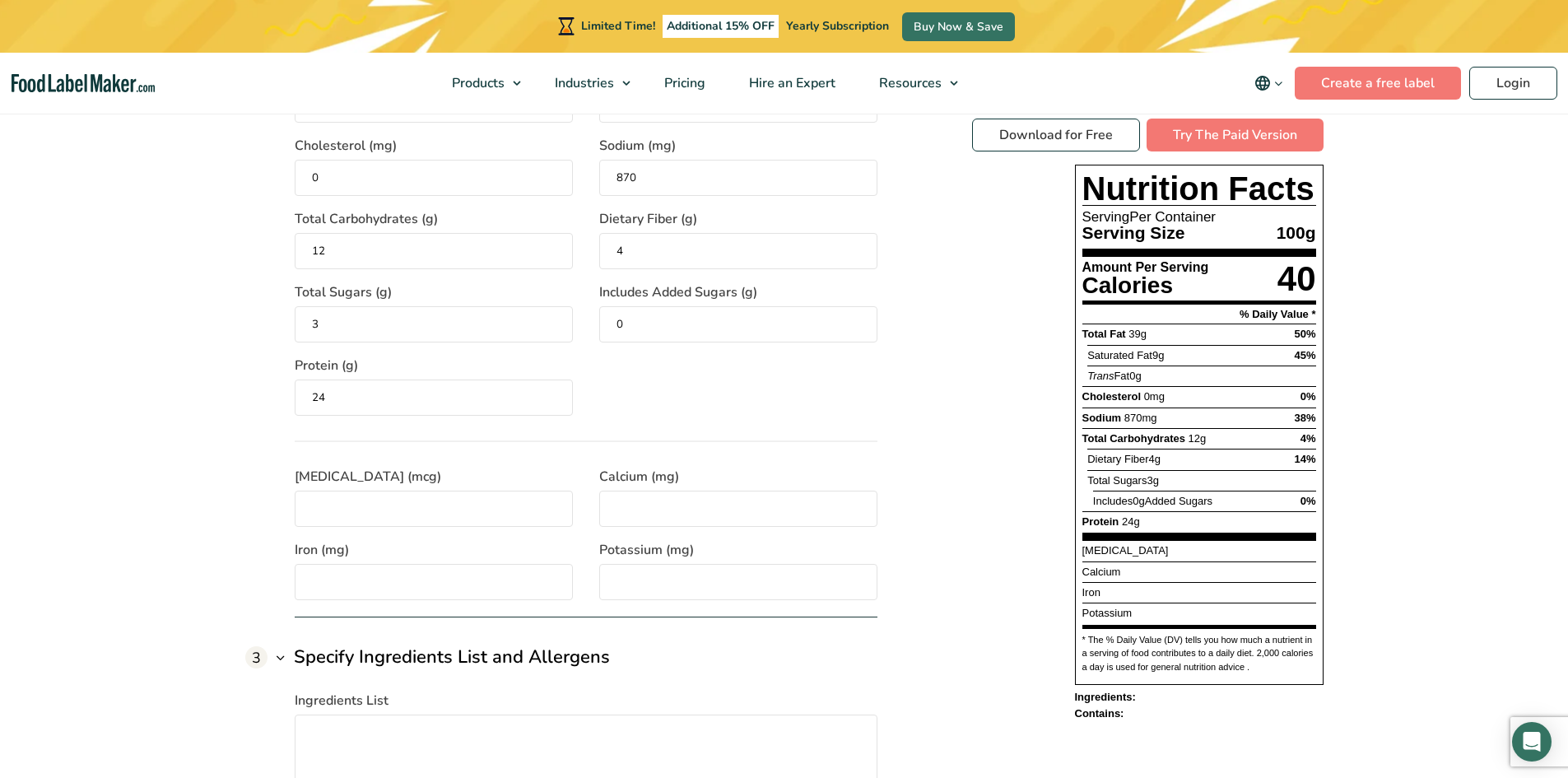
click at [346, 492] on input "[MEDICAL_DATA] (mcg)" at bounding box center [433, 509] width 278 height 36
type input "0"
type input "4"
type input "0"
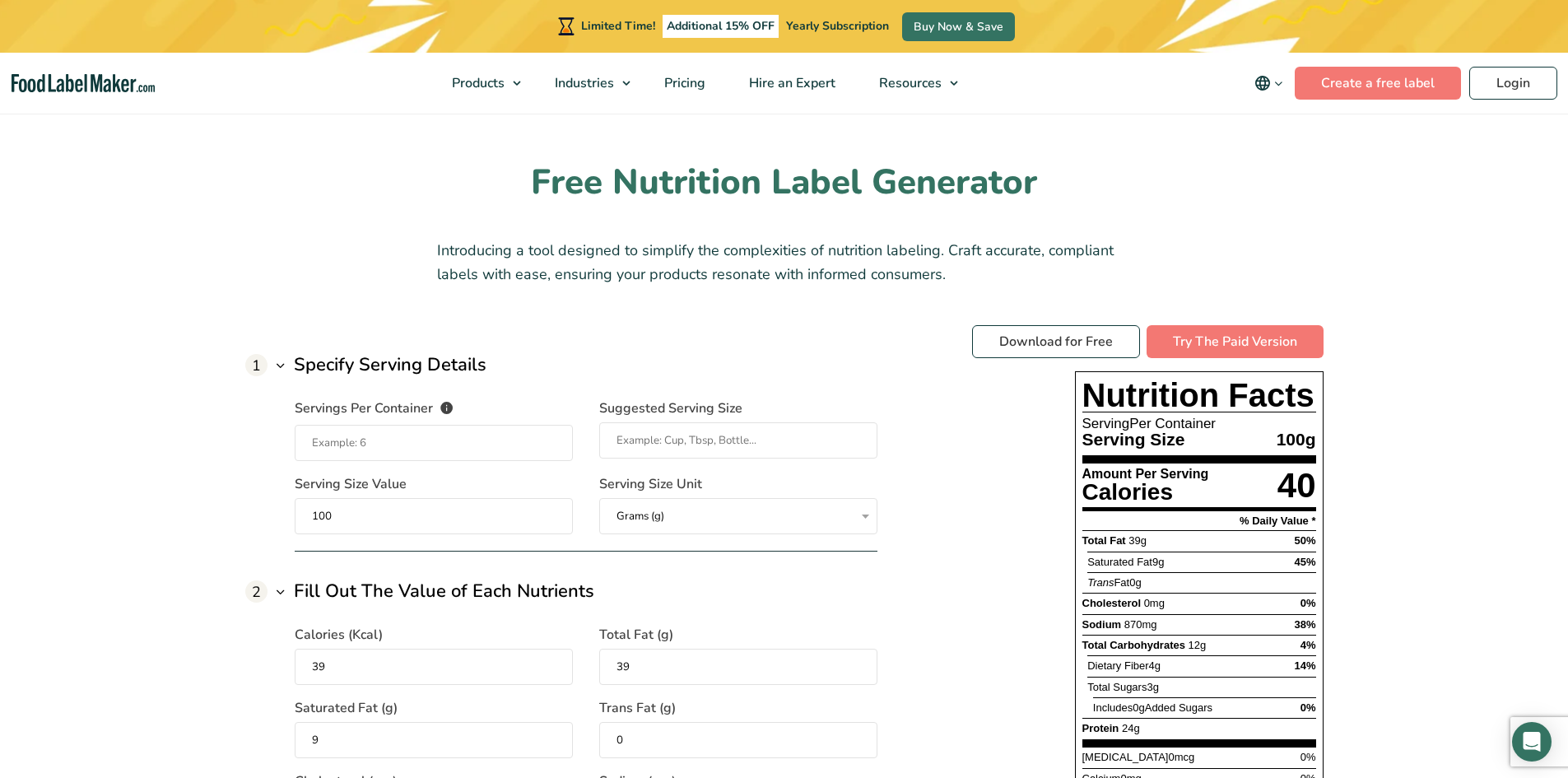
scroll to position [1234, 0]
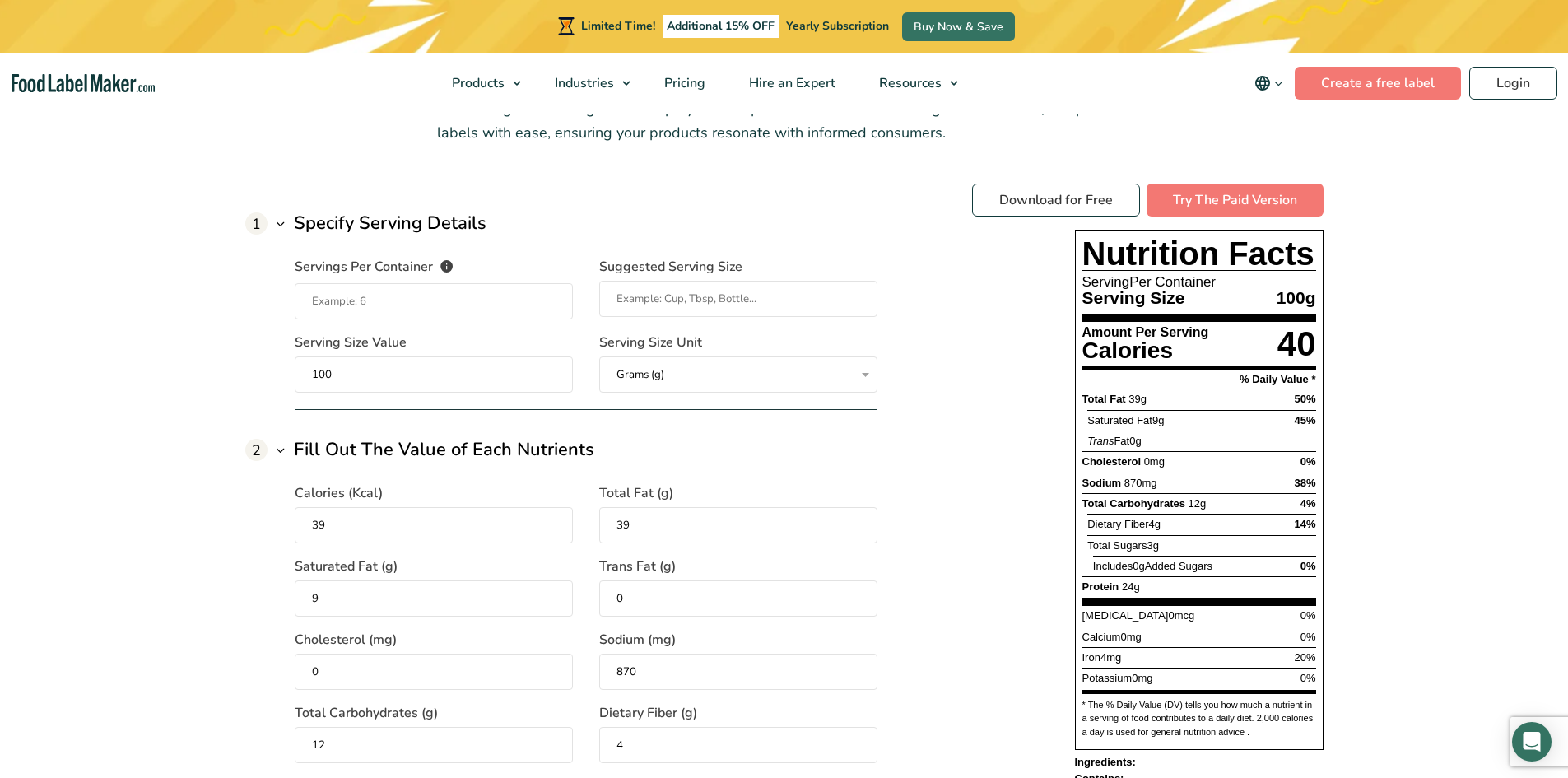
click at [341, 527] on input "39" at bounding box center [433, 525] width 278 height 36
drag, startPoint x: 349, startPoint y: 529, endPoint x: 268, endPoint y: 529, distance: 81.0
type input "480"
click at [747, 573] on label "Trans Fat (g)" at bounding box center [738, 566] width 278 height 20
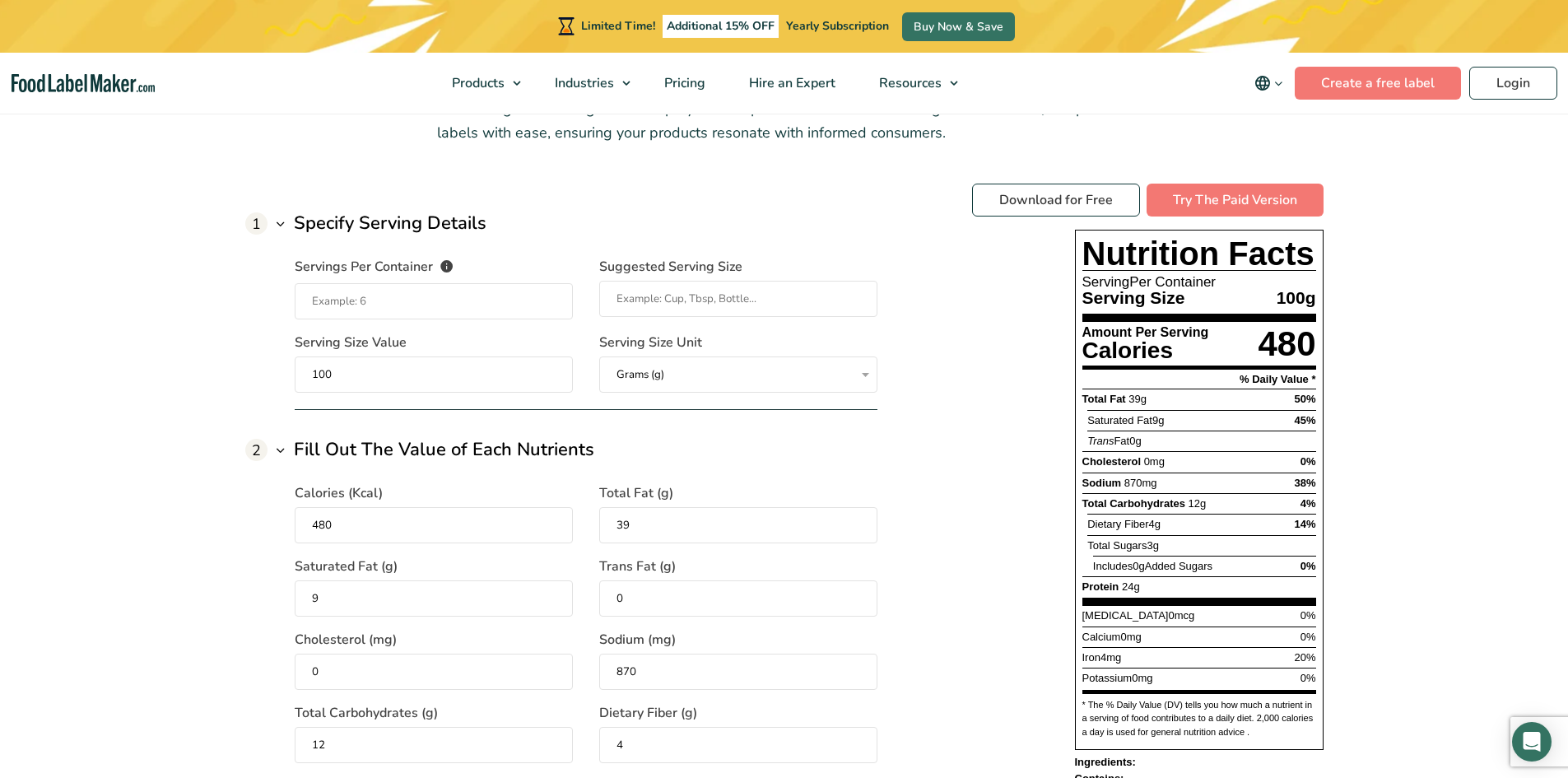
click at [747, 580] on input "0" at bounding box center [738, 598] width 278 height 36
